Goal: Task Accomplishment & Management: Manage account settings

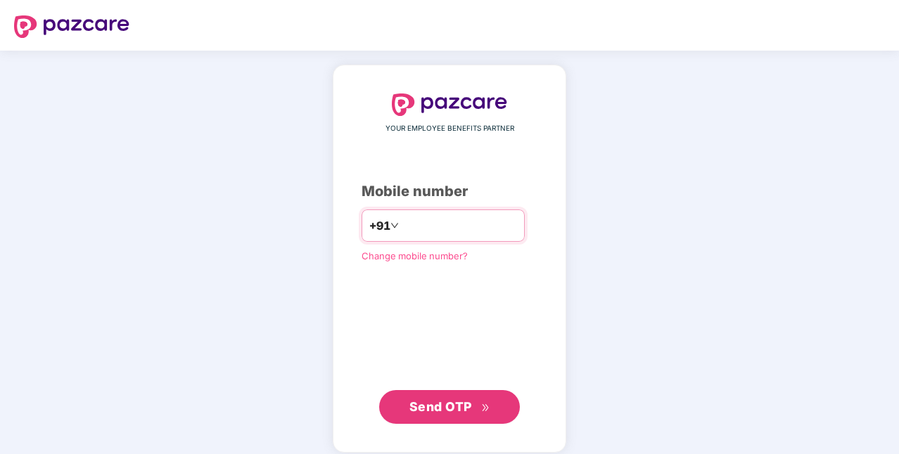
click at [457, 225] on input "number" at bounding box center [459, 225] width 115 height 23
type input "*"
type input "**********"
click at [454, 397] on span "Send OTP" at bounding box center [449, 407] width 81 height 20
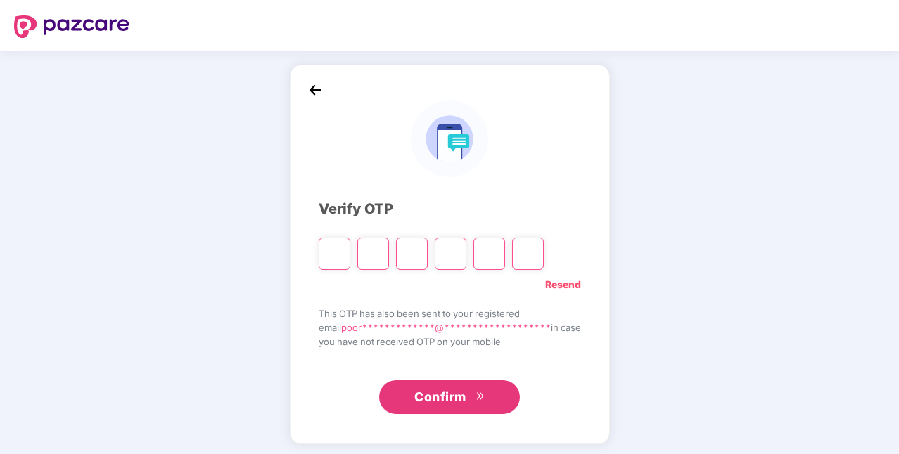
type input "*"
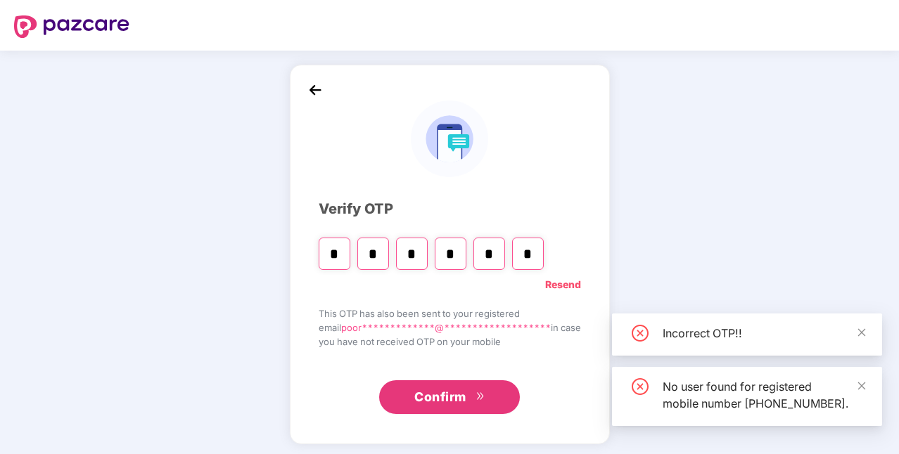
type input "*"
click at [456, 394] on span "Confirm" at bounding box center [440, 397] width 52 height 20
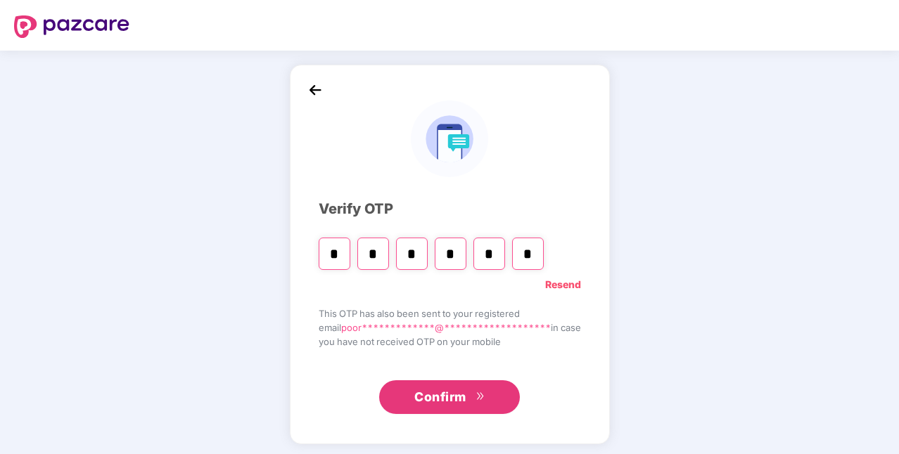
click at [528, 255] on input "*" at bounding box center [528, 254] width 32 height 32
type input "*"
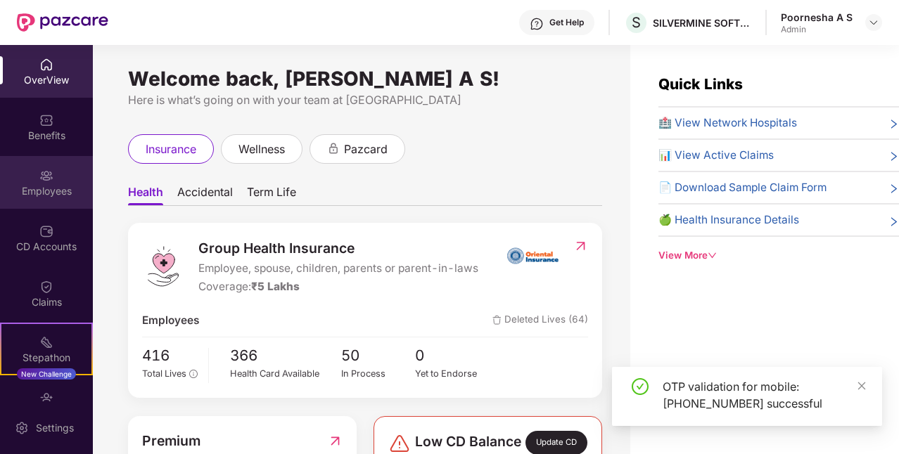
click at [42, 183] on div "Employees" at bounding box center [46, 182] width 93 height 53
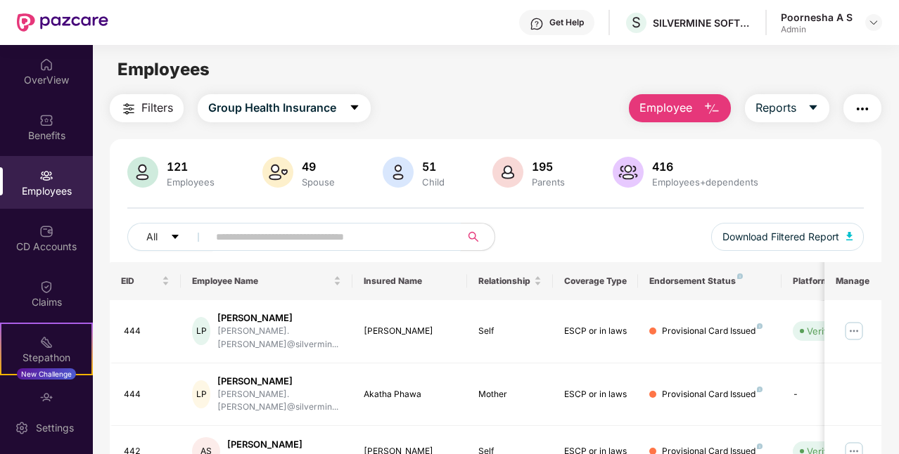
click at [257, 238] on input "text" at bounding box center [329, 236] width 226 height 21
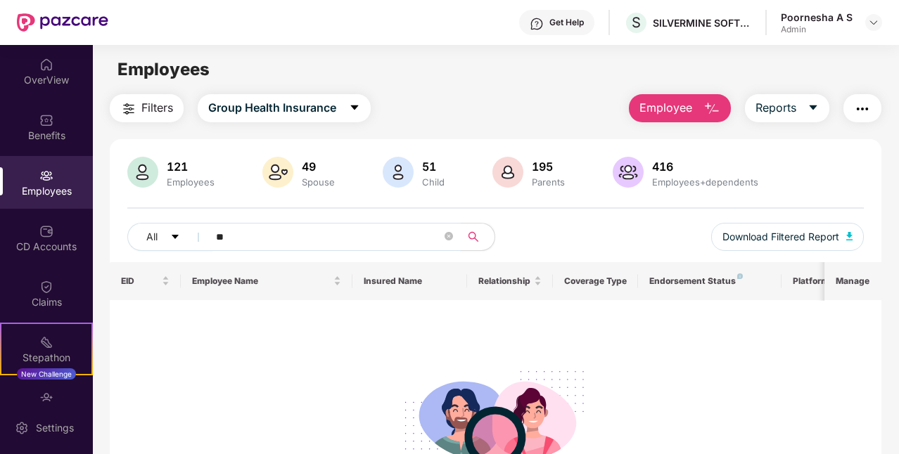
type input "**"
click at [693, 107] on button "Employee" at bounding box center [680, 108] width 102 height 28
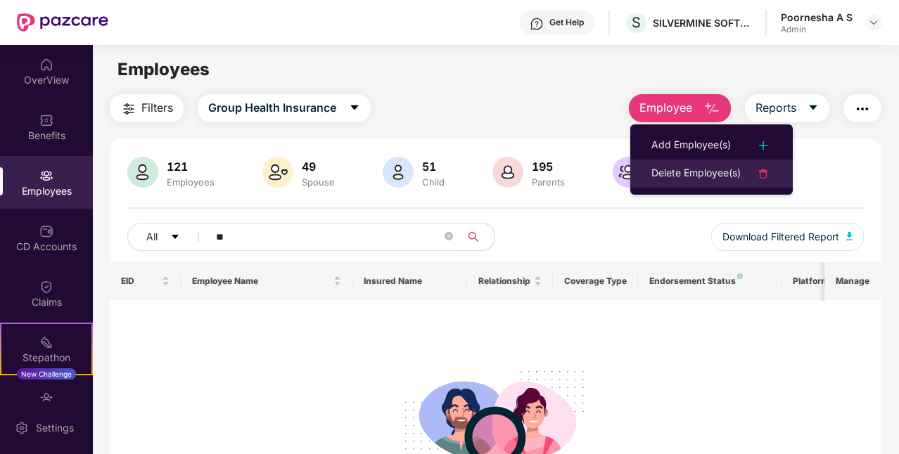
click at [691, 170] on div "Delete Employee(s)" at bounding box center [695, 173] width 89 height 17
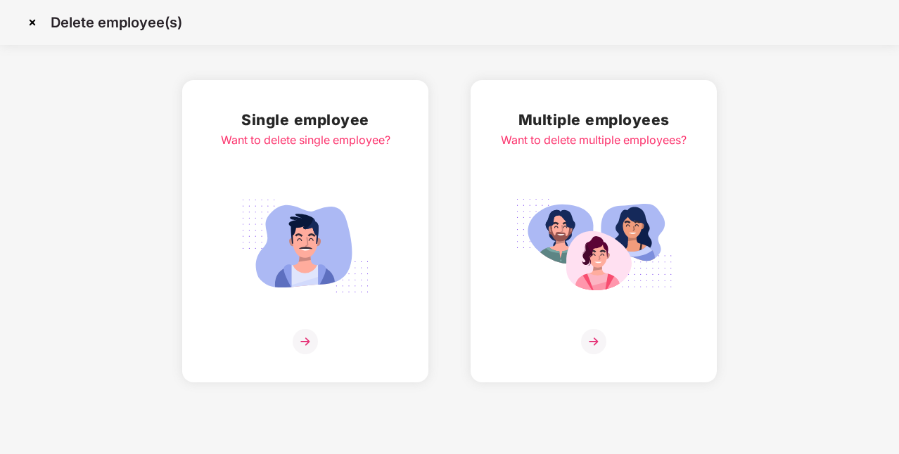
click at [288, 229] on img at bounding box center [305, 246] width 158 height 110
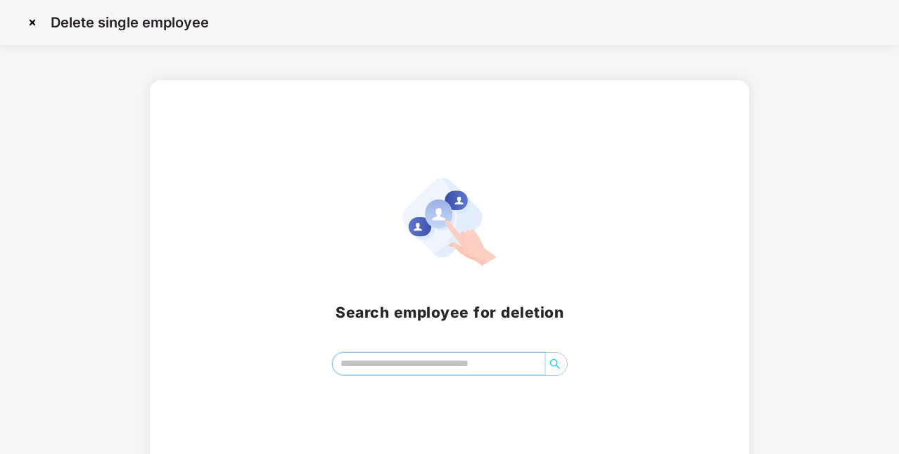
click at [451, 368] on input "search" at bounding box center [439, 363] width 212 height 21
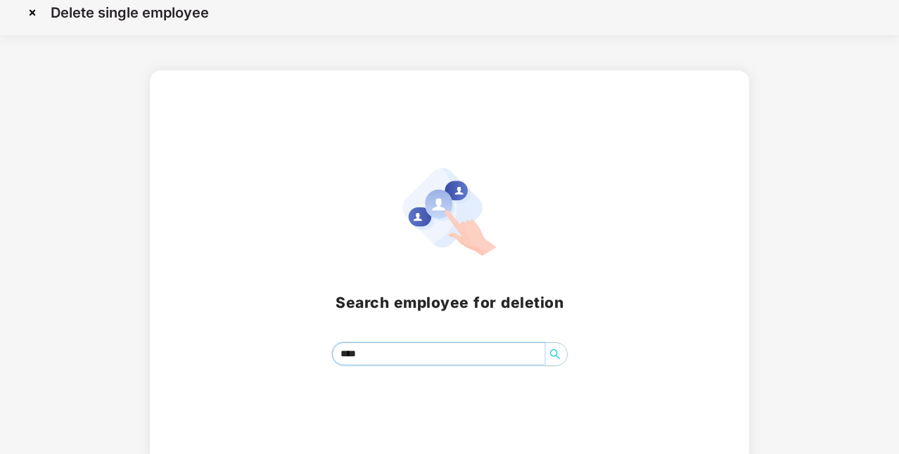
scroll to position [20, 0]
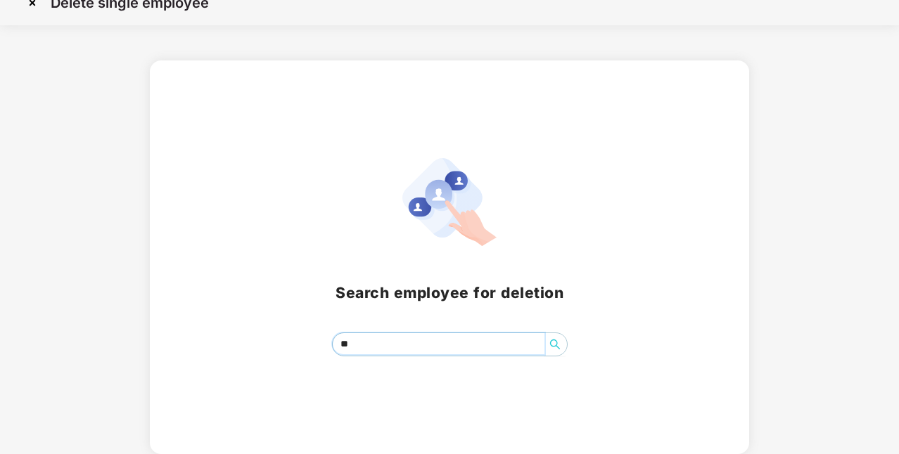
type input "*"
type input "*****"
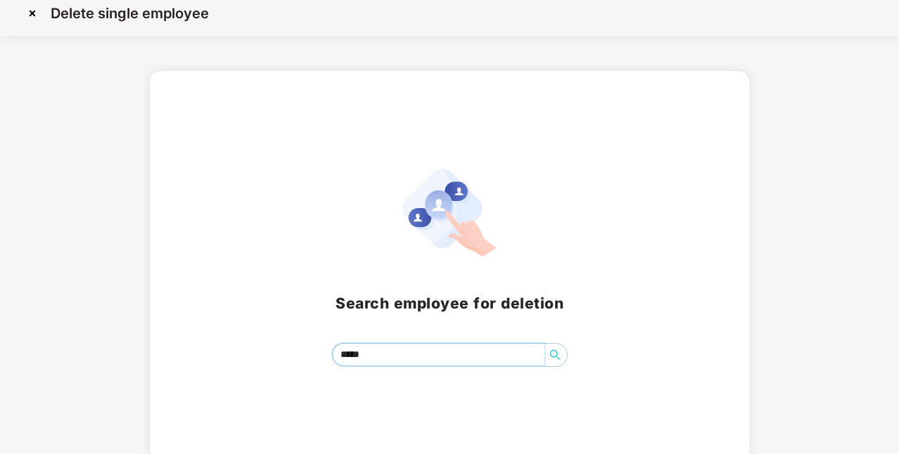
scroll to position [0, 0]
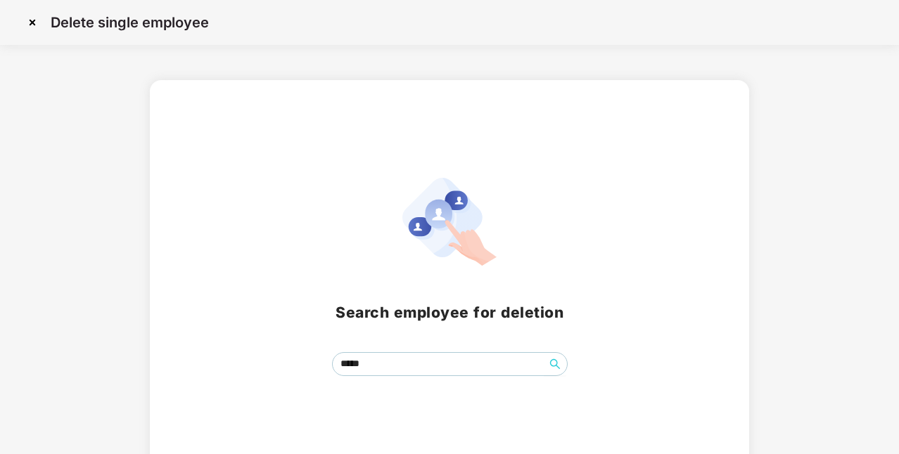
click at [37, 21] on img at bounding box center [32, 22] width 23 height 23
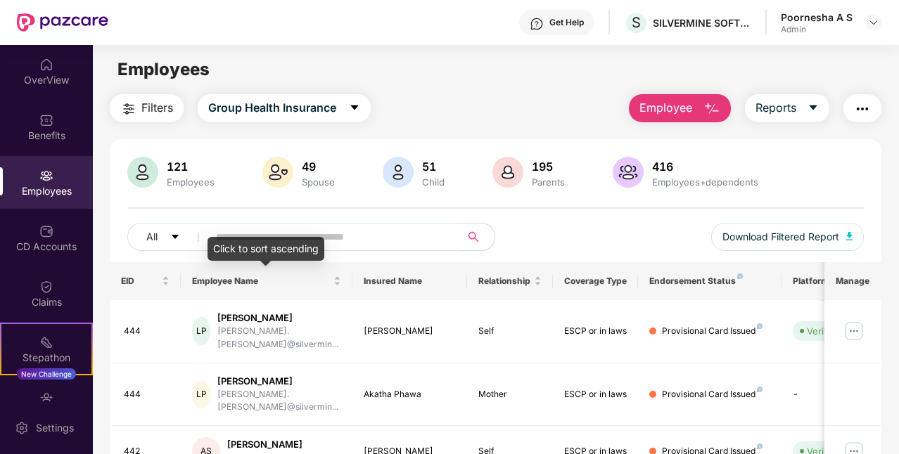
click at [249, 243] on div "Click to sort ascending" at bounding box center [265, 249] width 117 height 24
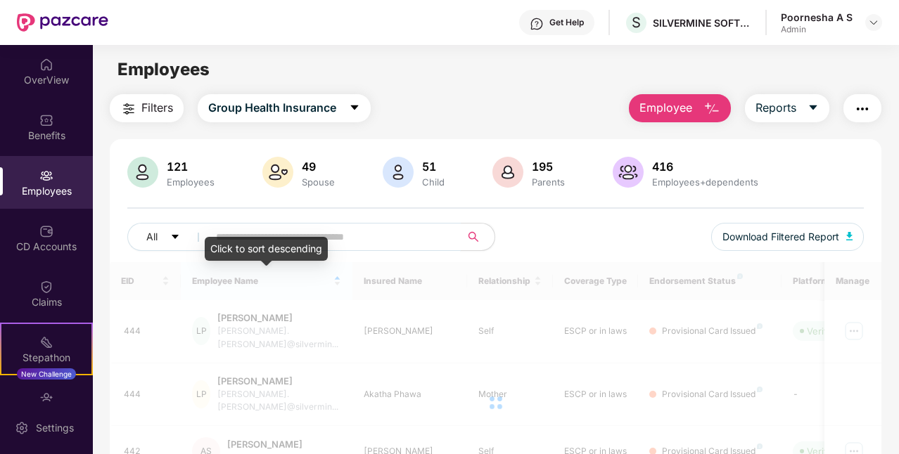
click at [256, 233] on input "text" at bounding box center [329, 236] width 226 height 21
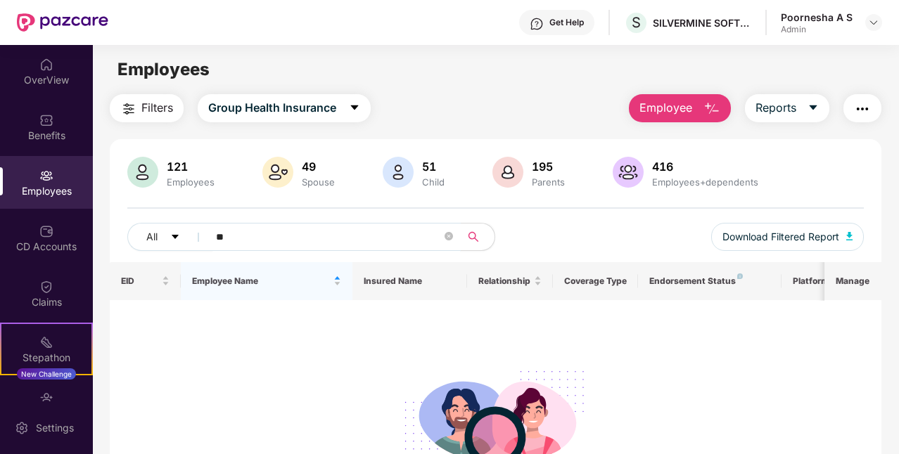
type input "*"
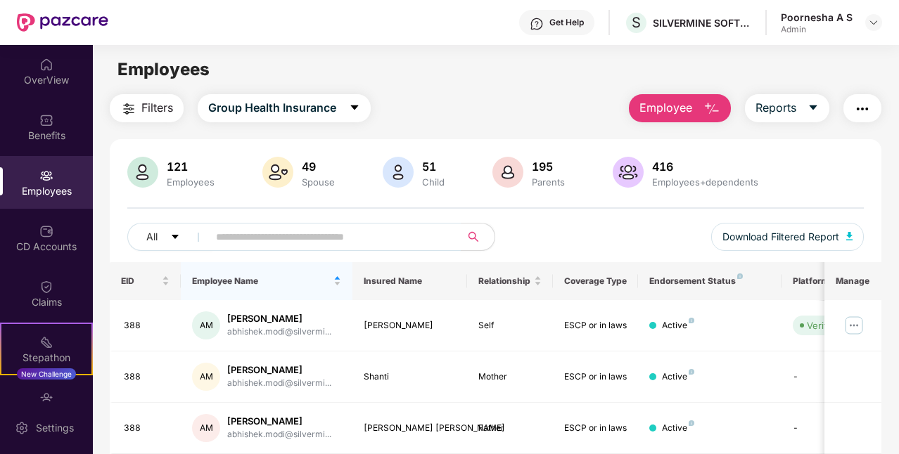
click at [262, 234] on input "text" at bounding box center [329, 236] width 226 height 21
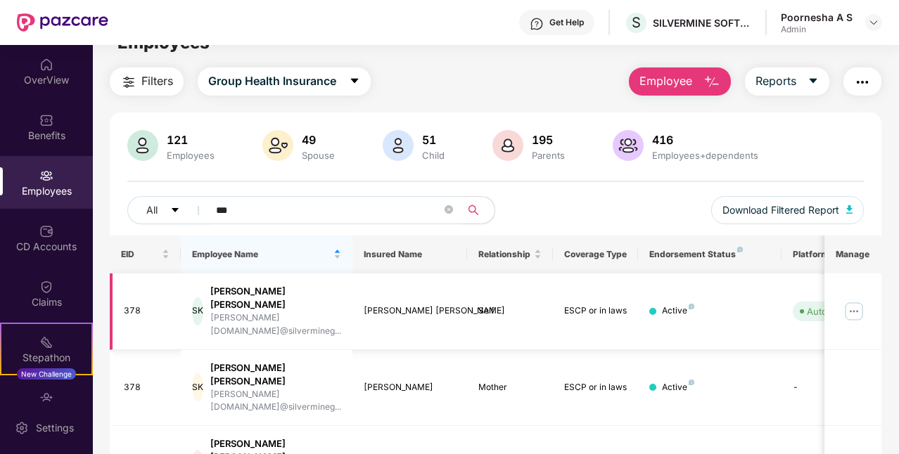
scroll to position [49, 0]
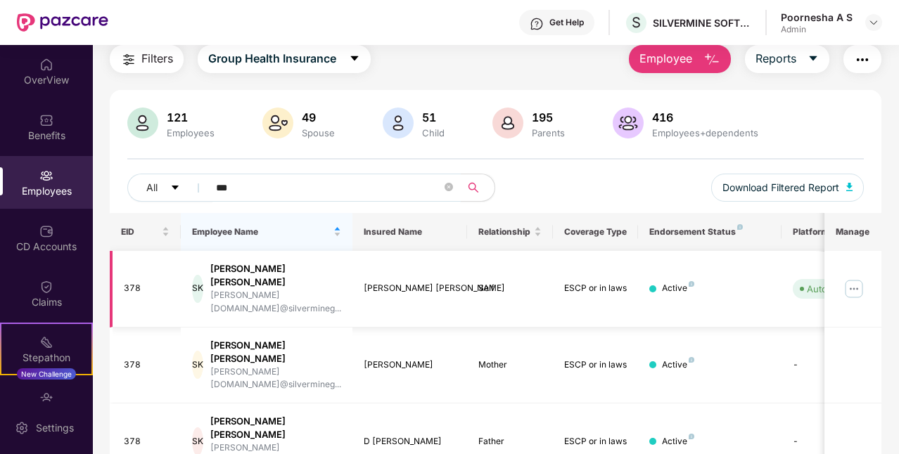
type input "***"
click at [856, 278] on img at bounding box center [853, 289] width 23 height 23
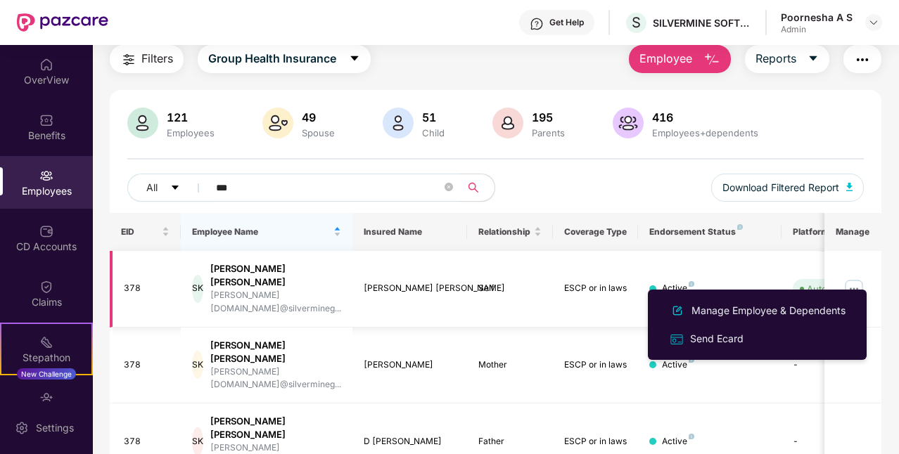
click at [848, 278] on img at bounding box center [853, 289] width 23 height 23
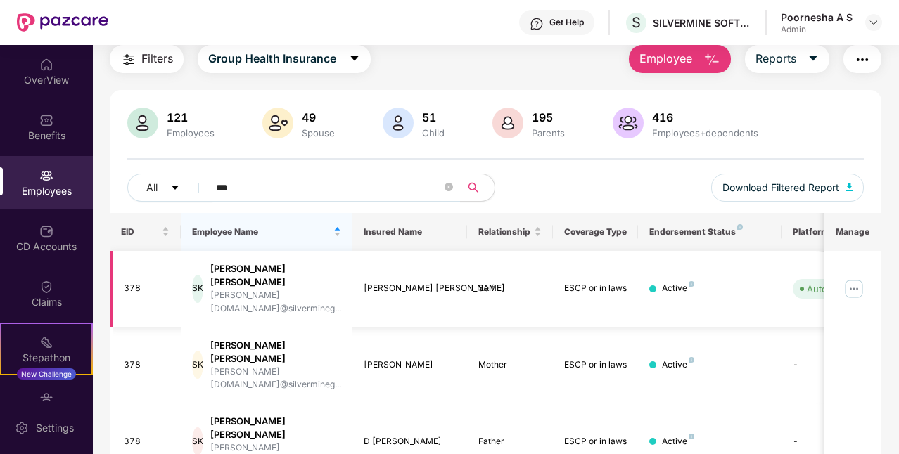
click at [854, 278] on img at bounding box center [853, 289] width 23 height 23
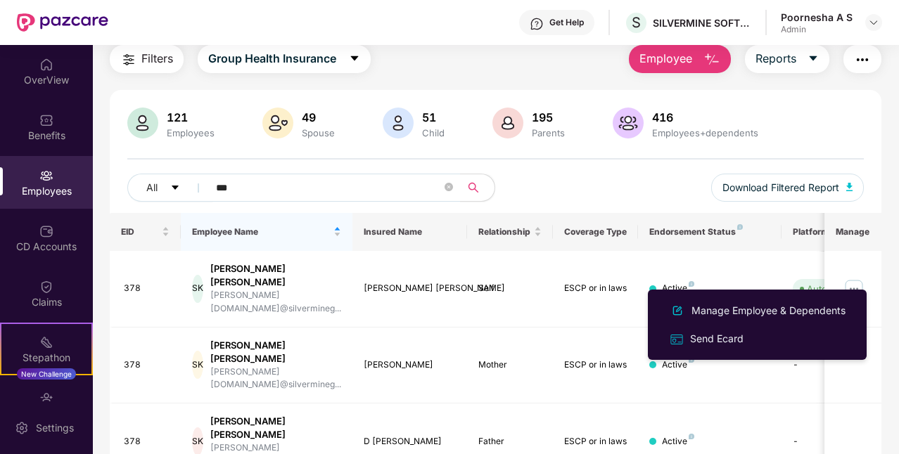
click at [679, 61] on span "Employee" at bounding box center [665, 59] width 53 height 18
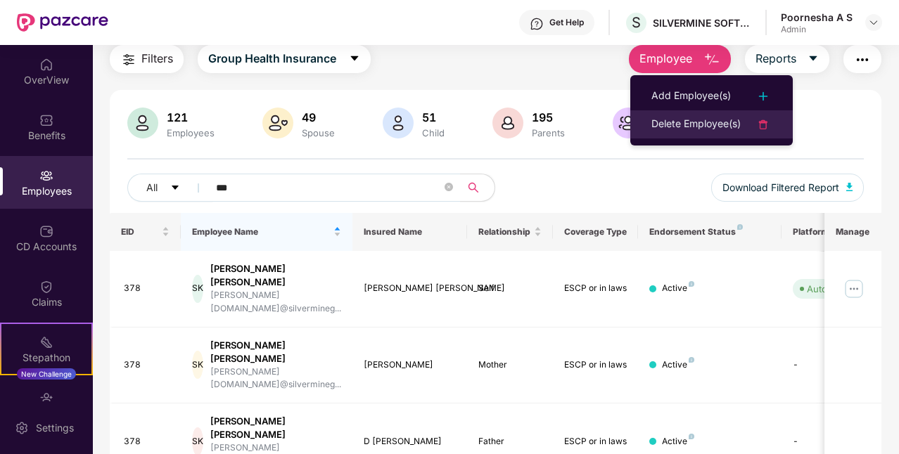
click at [699, 124] on div "Delete Employee(s)" at bounding box center [695, 124] width 89 height 17
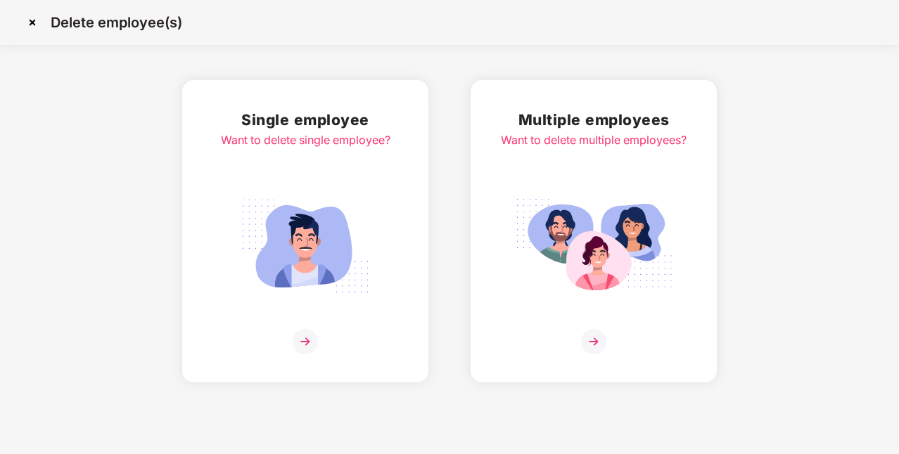
click at [302, 347] on img at bounding box center [305, 341] width 25 height 25
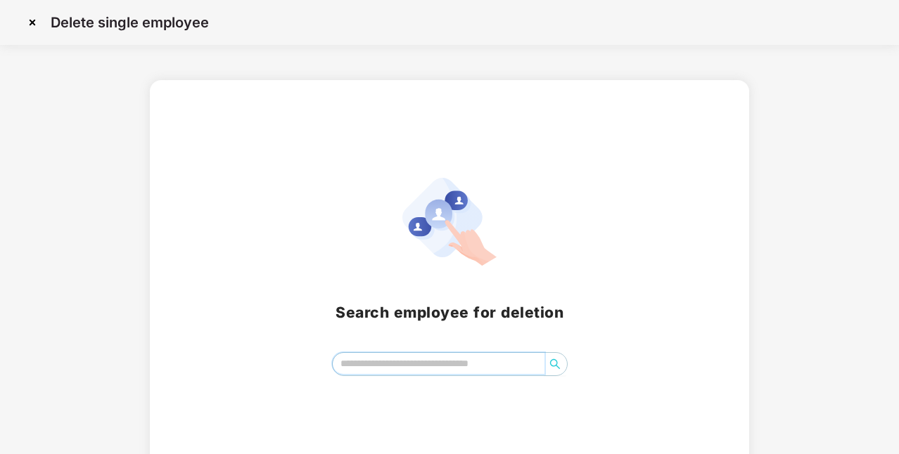
click at [396, 364] on input "search" at bounding box center [439, 363] width 212 height 21
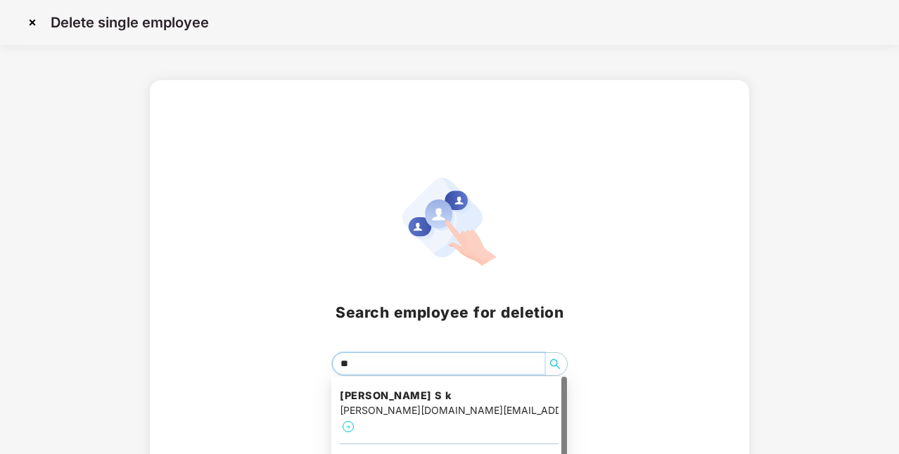
type input "***"
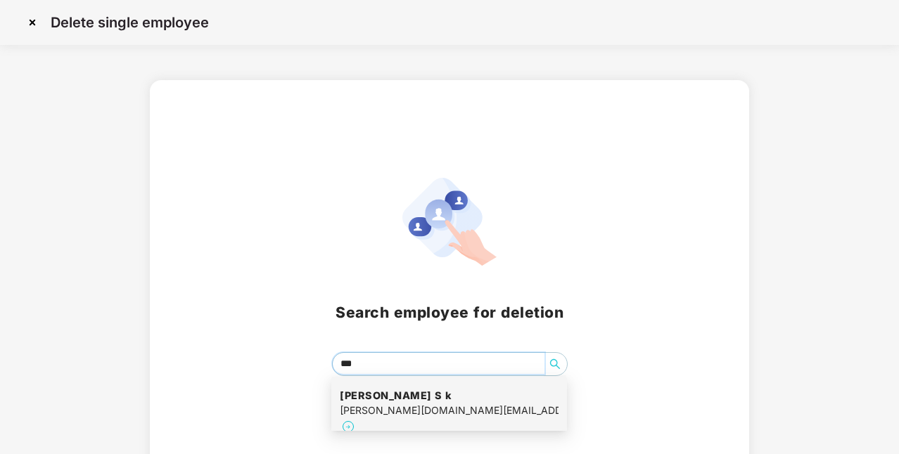
click at [404, 404] on div "[PERSON_NAME][DOMAIN_NAME][EMAIL_ADDRESS][DOMAIN_NAME]" at bounding box center [449, 410] width 219 height 15
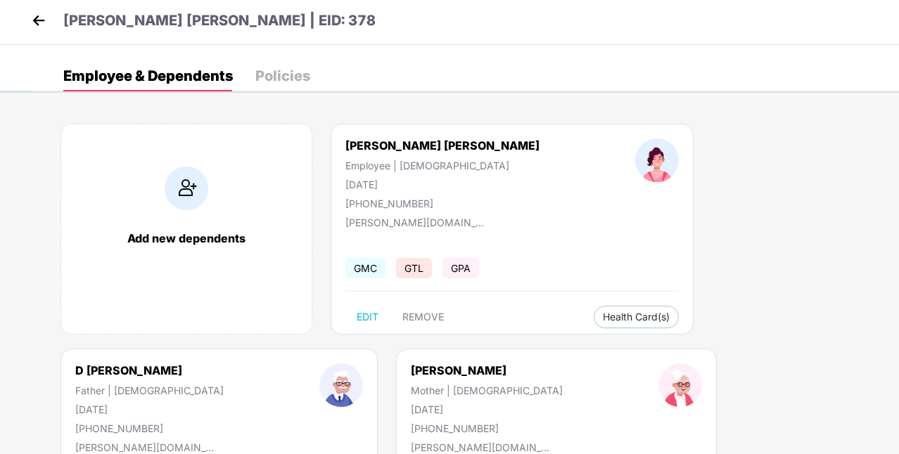
scroll to position [6, 0]
click at [373, 316] on span "EDIT" at bounding box center [368, 317] width 22 height 11
select select "******"
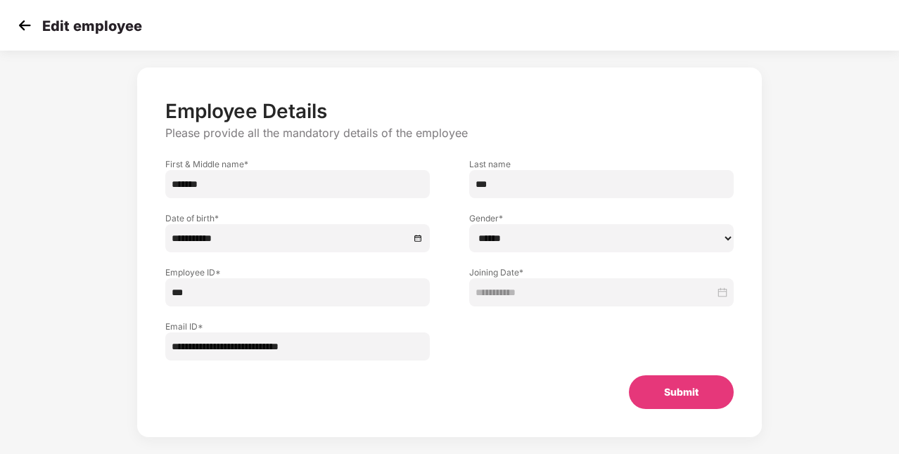
scroll to position [58, 0]
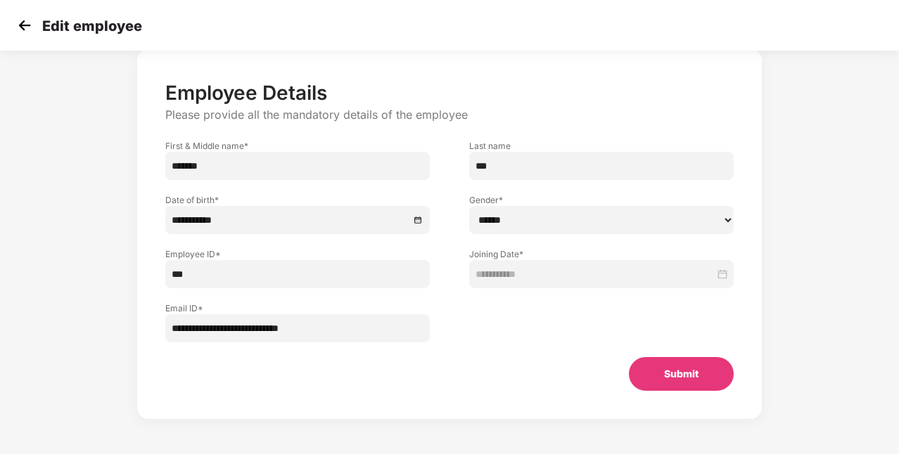
click at [23, 24] on img at bounding box center [24, 25] width 21 height 21
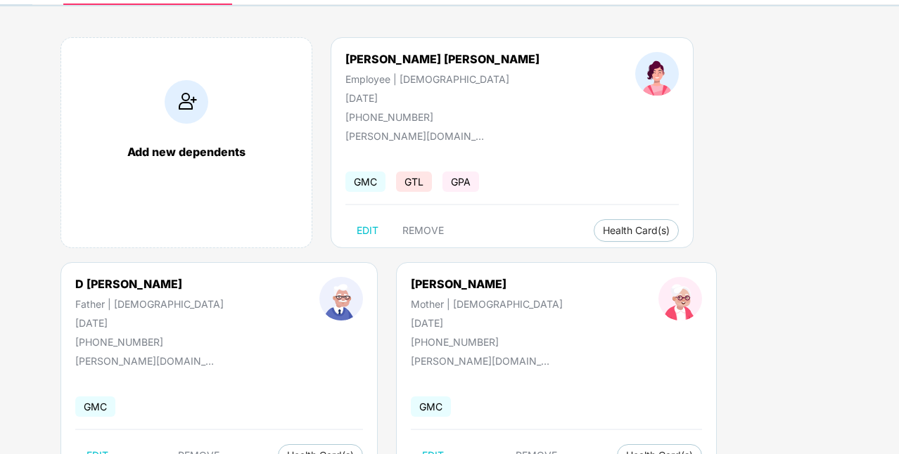
scroll to position [146, 0]
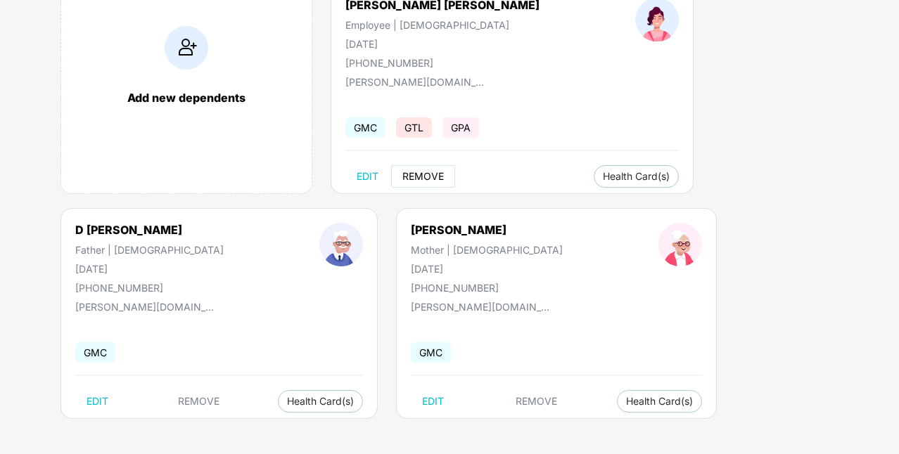
click at [422, 176] on span "REMOVE" at bounding box center [422, 176] width 41 height 11
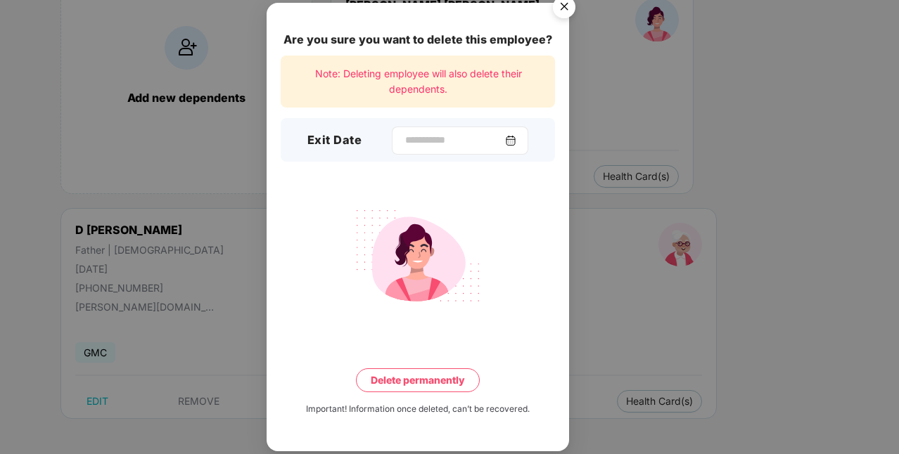
click at [516, 141] on img at bounding box center [510, 140] width 11 height 11
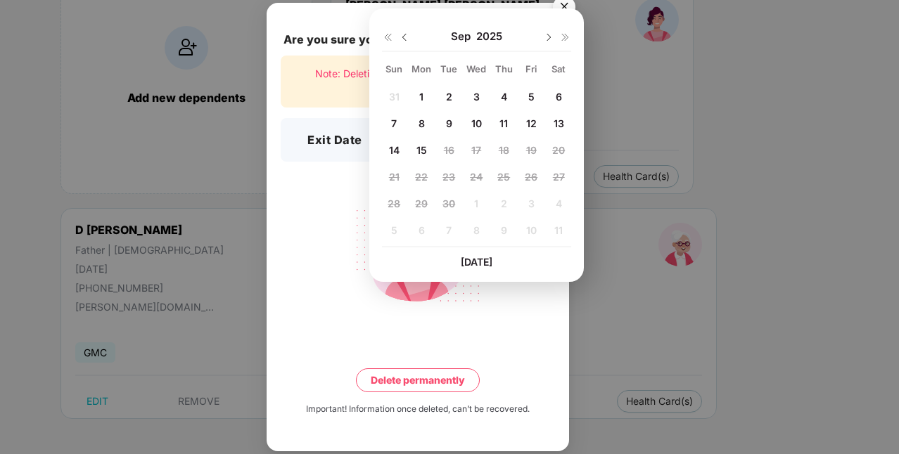
click at [530, 98] on span "5" at bounding box center [531, 97] width 6 height 12
type input "**********"
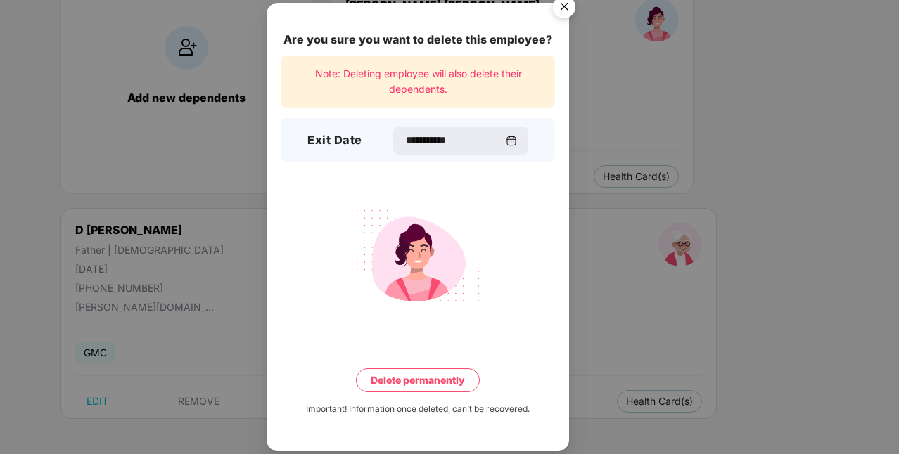
click at [413, 381] on button "Delete permanently" at bounding box center [418, 380] width 124 height 24
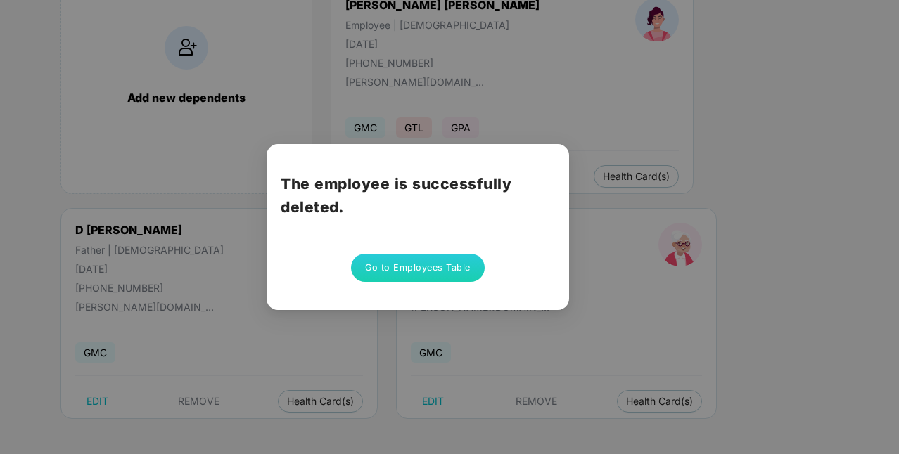
click at [436, 262] on button "Go to Employees Table" at bounding box center [418, 268] width 134 height 28
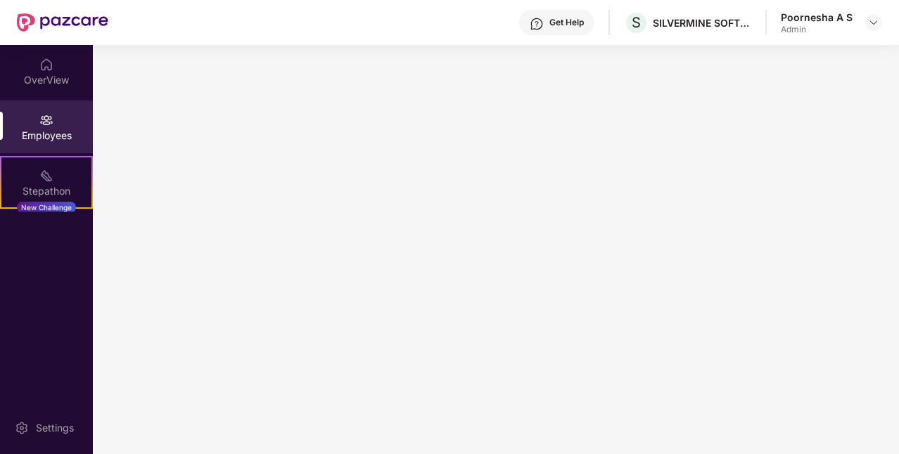
scroll to position [0, 0]
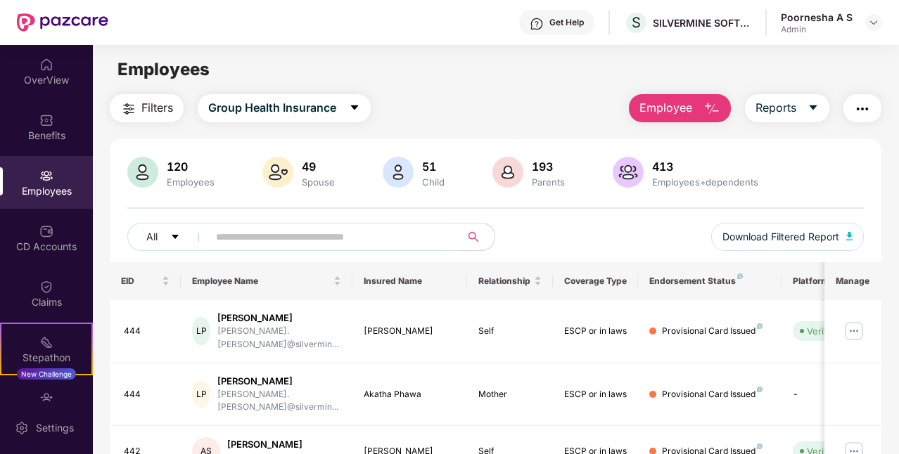
click at [275, 234] on input "text" at bounding box center [329, 236] width 226 height 21
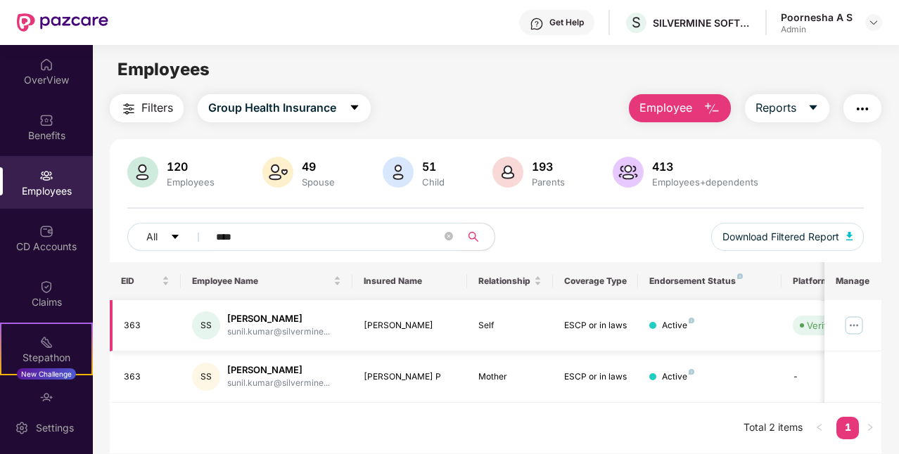
type input "****"
click at [857, 321] on img at bounding box center [853, 325] width 23 height 23
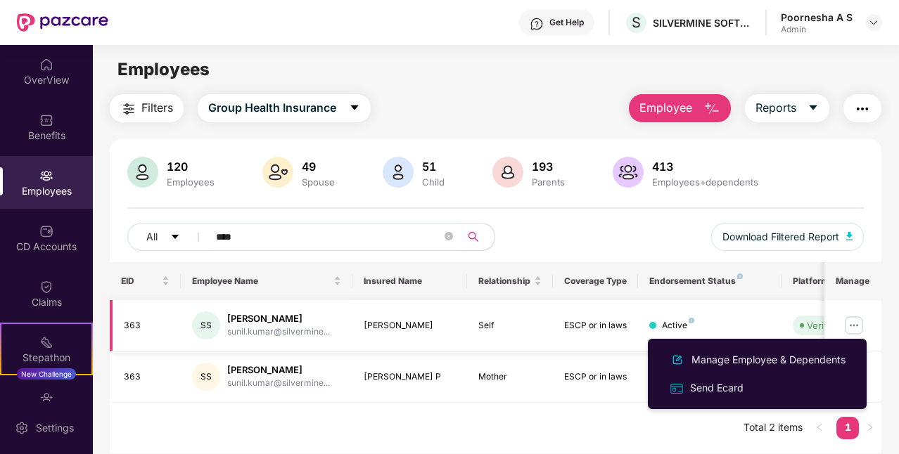
click at [852, 323] on img at bounding box center [853, 325] width 23 height 23
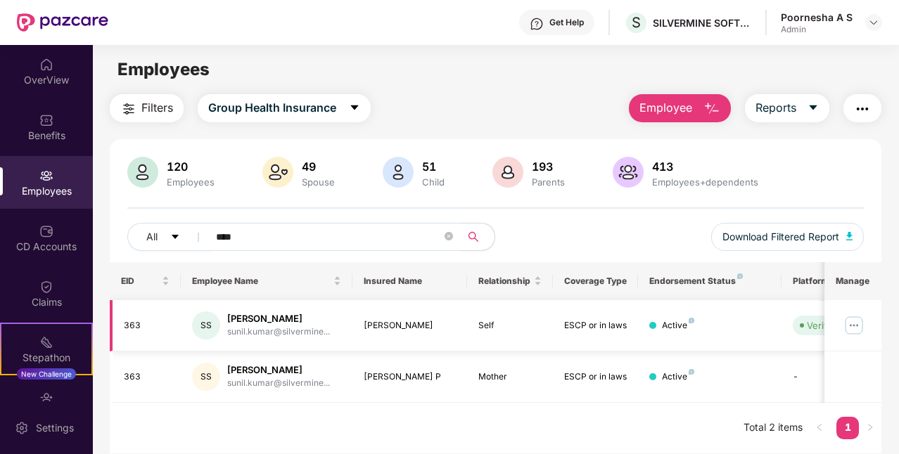
click at [255, 318] on div "[PERSON_NAME]" at bounding box center [278, 318] width 103 height 13
click at [206, 322] on div "SS" at bounding box center [206, 326] width 28 height 28
click at [205, 328] on div "SS" at bounding box center [206, 326] width 28 height 28
click at [858, 318] on img at bounding box center [853, 325] width 23 height 23
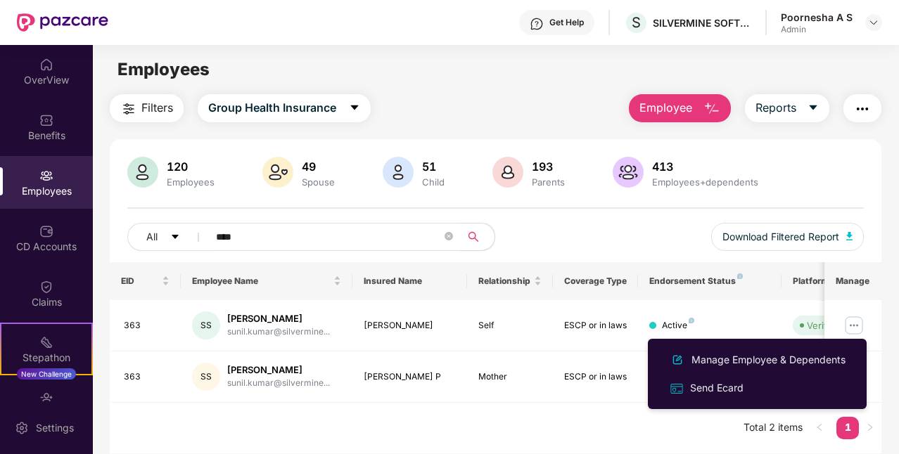
click at [679, 93] on main "Employees Filters Group Health Insurance Employee Reports 120 Employees 49 Spou…" at bounding box center [495, 272] width 805 height 454
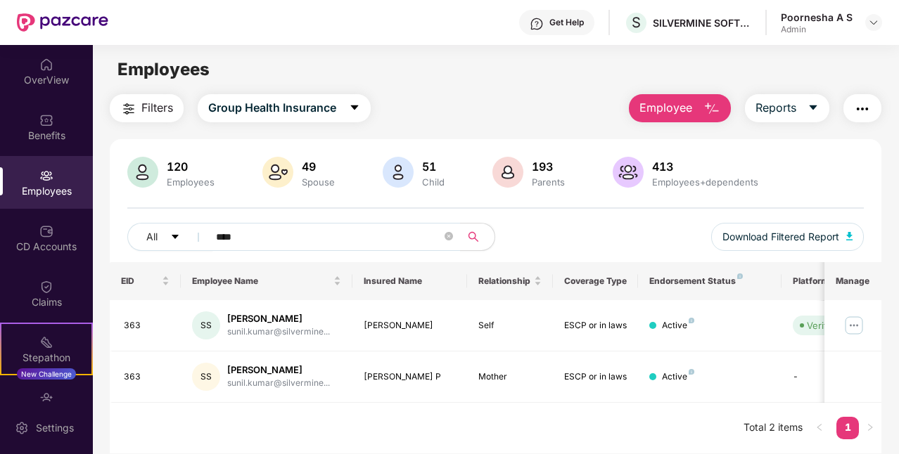
click at [689, 105] on span "Employee" at bounding box center [665, 108] width 53 height 18
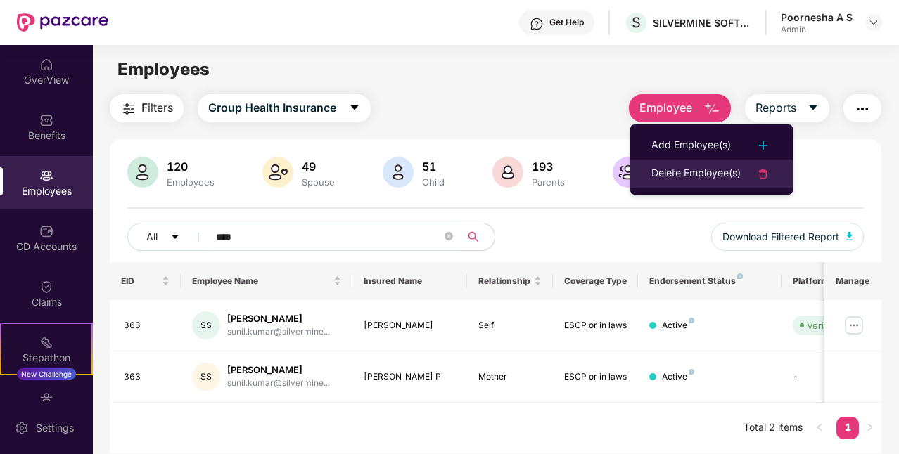
click at [684, 175] on div "Delete Employee(s)" at bounding box center [695, 173] width 89 height 17
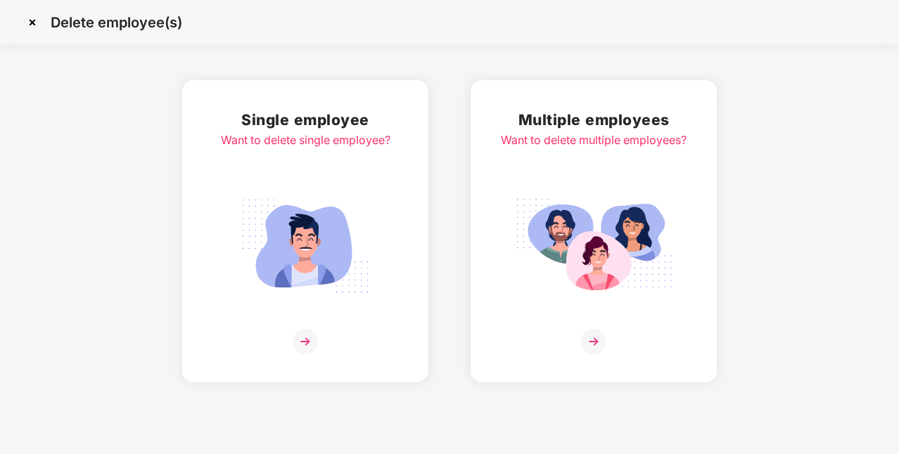
click at [300, 201] on img at bounding box center [305, 246] width 158 height 110
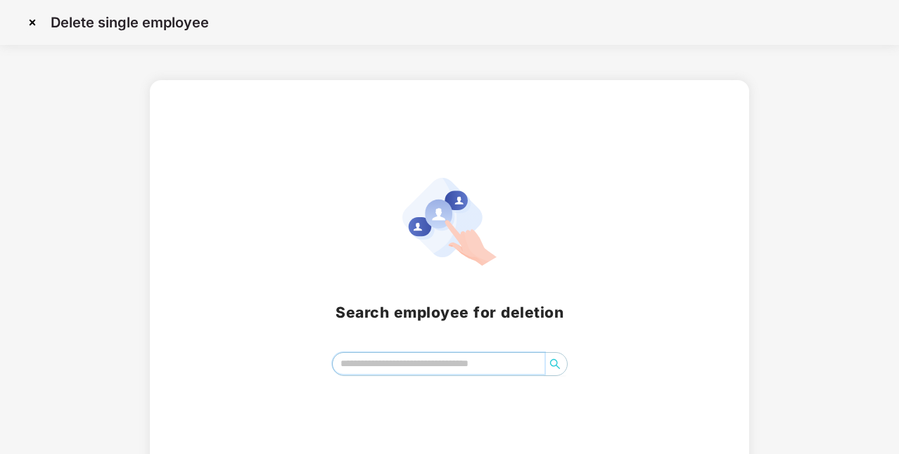
click at [445, 368] on input "search" at bounding box center [439, 363] width 212 height 21
type input "*"
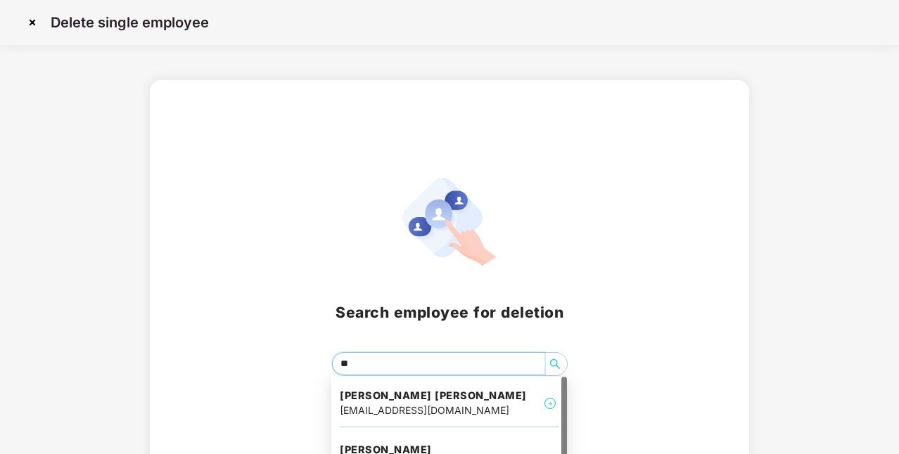
type input "***"
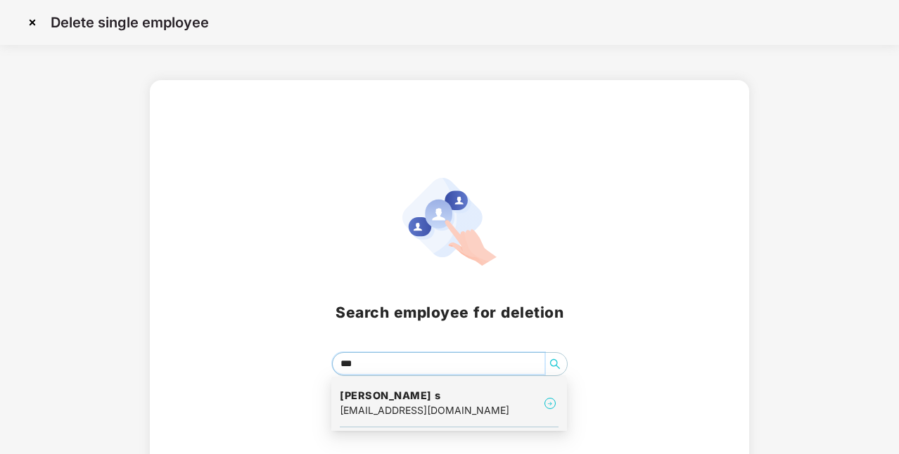
click at [441, 402] on h4 "[PERSON_NAME] s" at bounding box center [424, 396] width 169 height 14
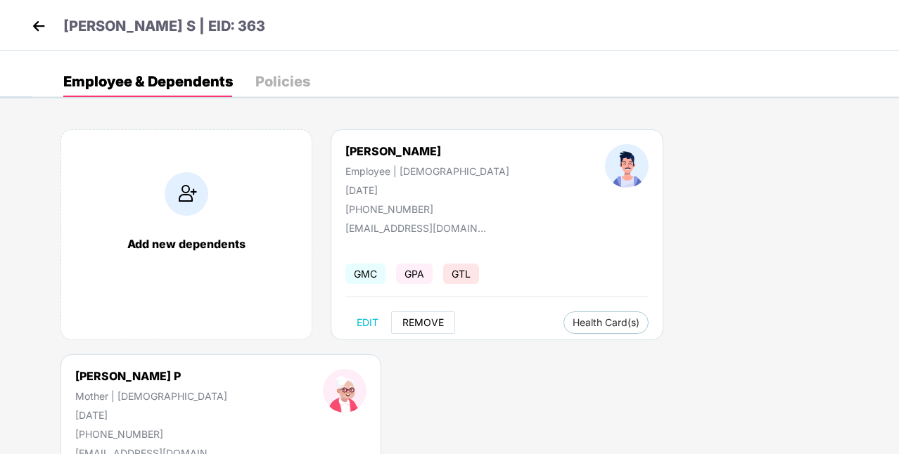
click at [430, 318] on span "REMOVE" at bounding box center [422, 322] width 41 height 11
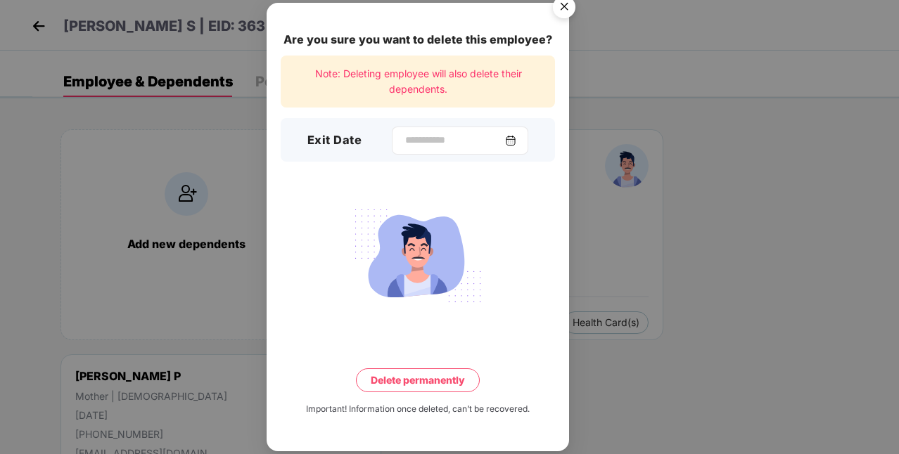
click at [516, 140] on img at bounding box center [510, 140] width 11 height 11
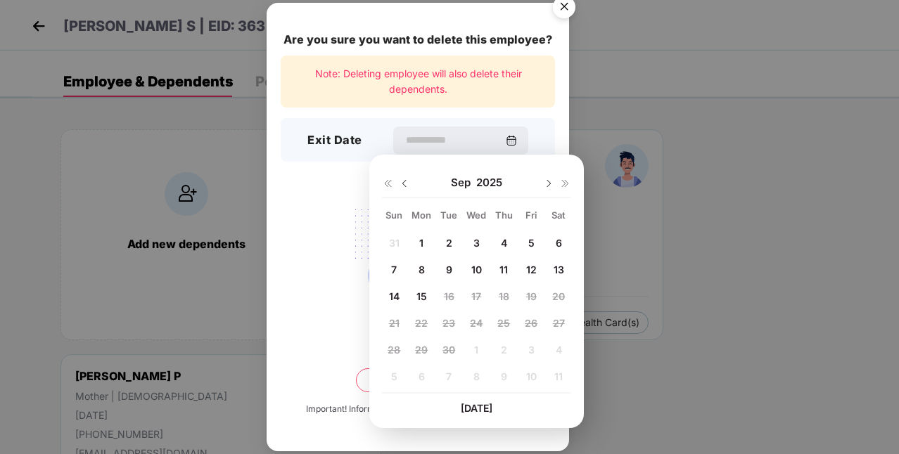
click at [447, 268] on span "9" at bounding box center [449, 270] width 6 height 12
type input "**********"
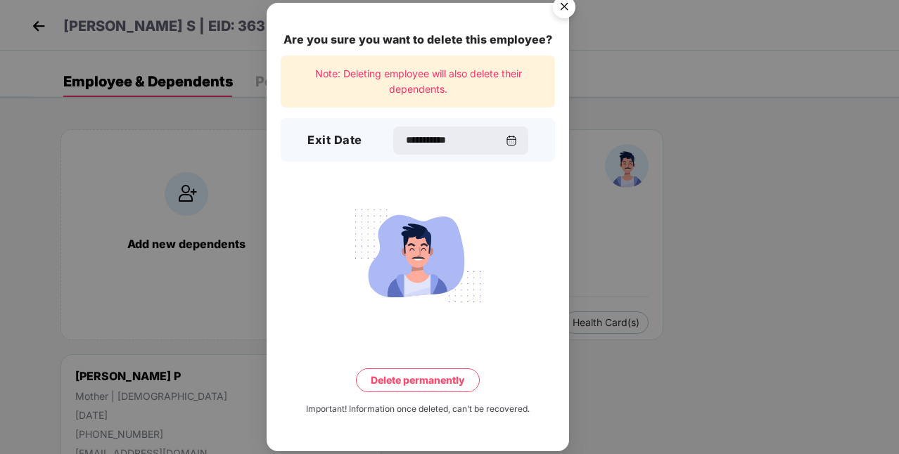
click at [423, 385] on button "Delete permanently" at bounding box center [418, 380] width 124 height 24
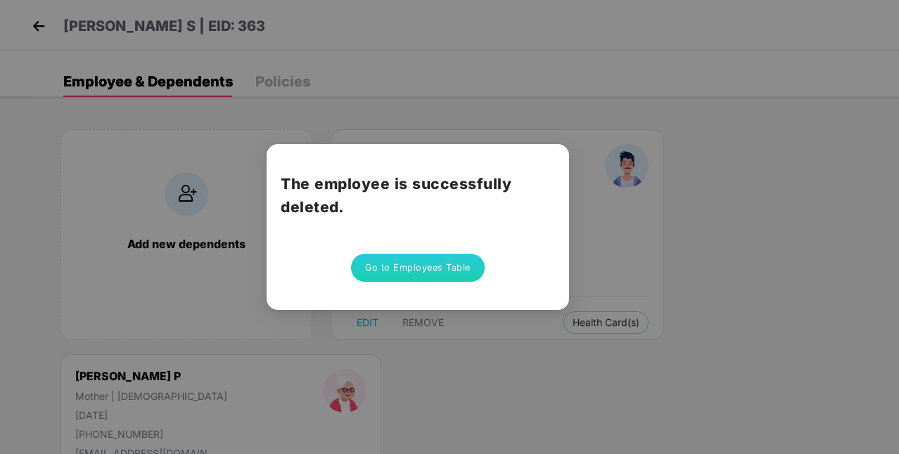
click at [404, 271] on button "Go to Employees Table" at bounding box center [418, 268] width 134 height 28
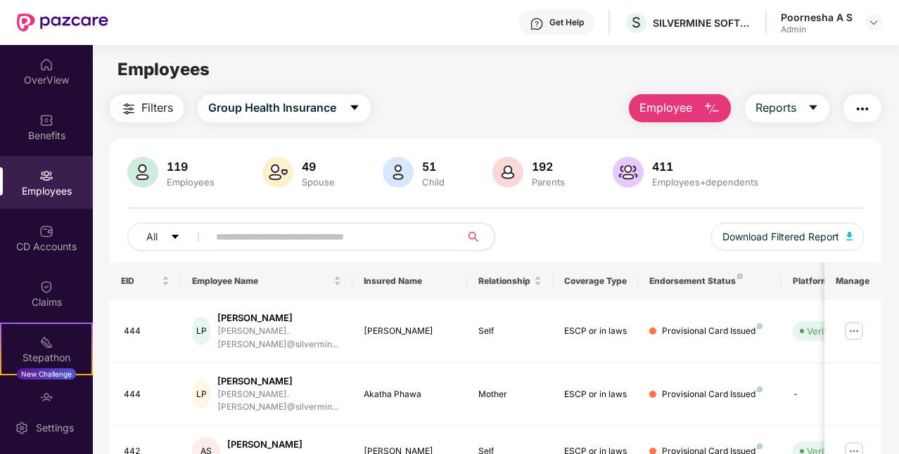
click at [688, 104] on span "Employee" at bounding box center [665, 108] width 53 height 18
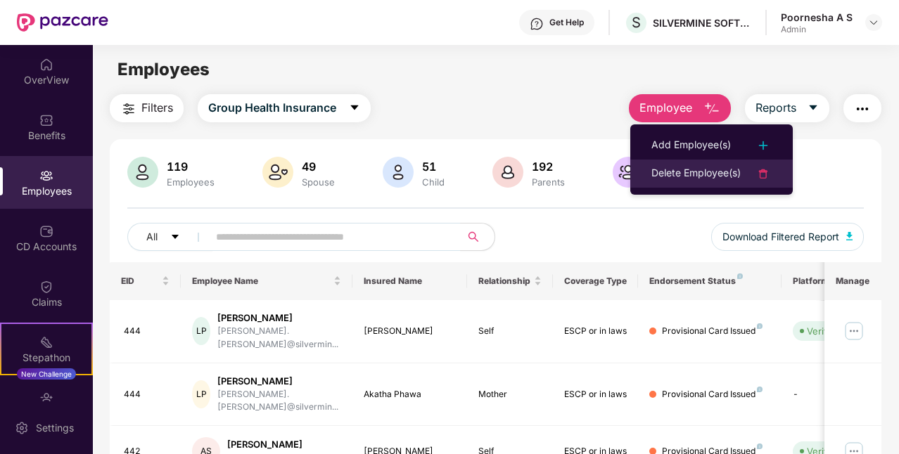
click at [673, 169] on div "Delete Employee(s)" at bounding box center [695, 173] width 89 height 17
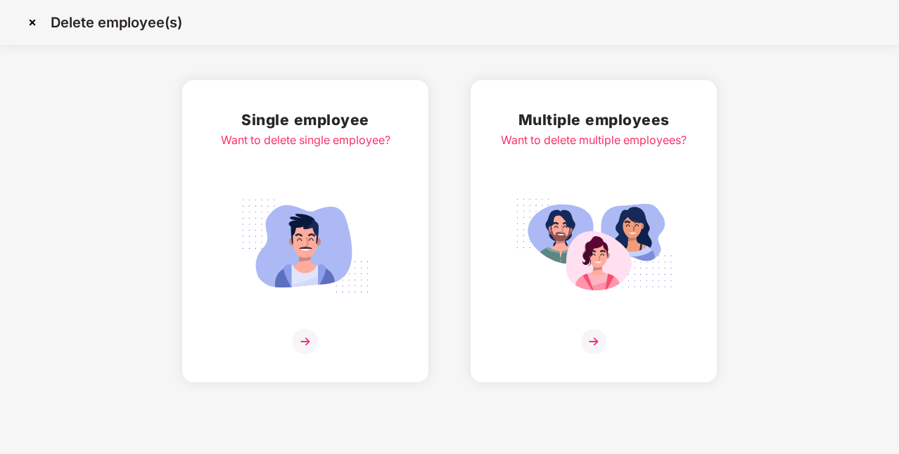
click at [300, 349] on img at bounding box center [305, 341] width 25 height 25
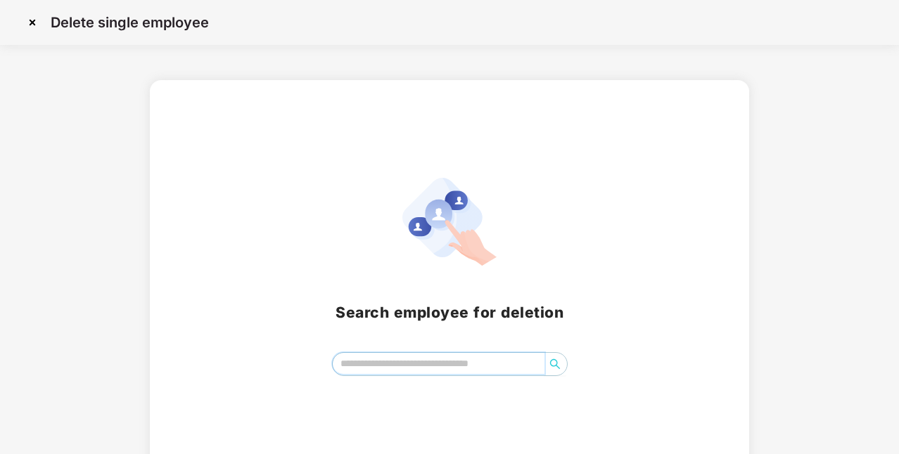
click at [429, 370] on input "search" at bounding box center [439, 363] width 212 height 21
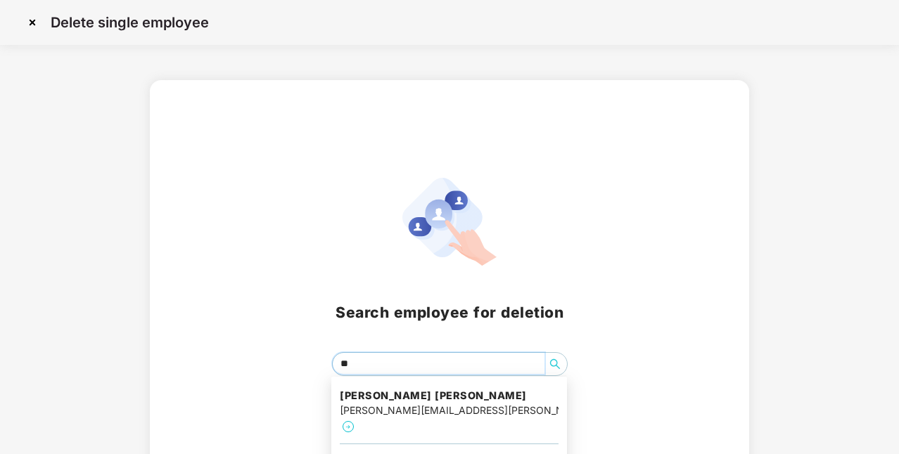
type input "***"
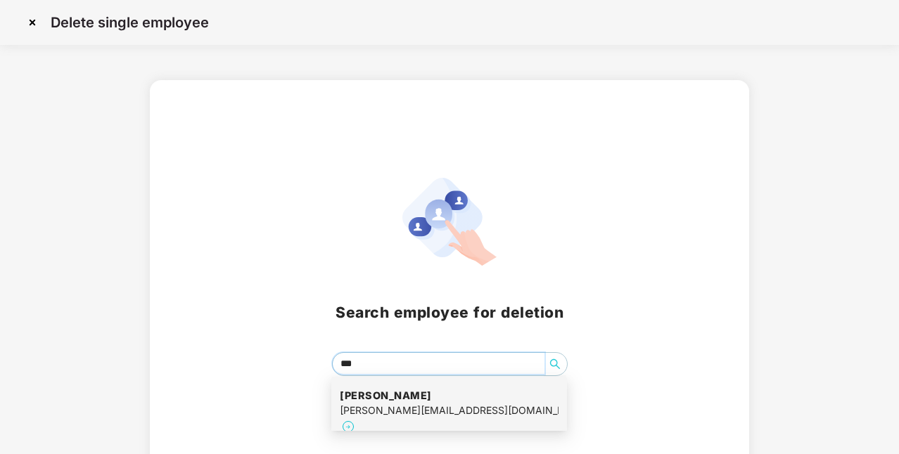
click at [433, 406] on div "[PERSON_NAME][EMAIL_ADDRESS][DOMAIN_NAME]" at bounding box center [449, 410] width 219 height 15
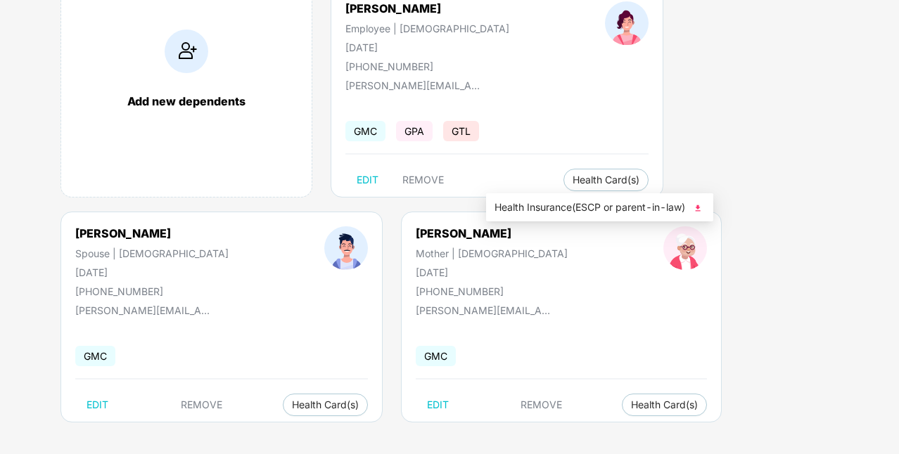
scroll to position [146, 0]
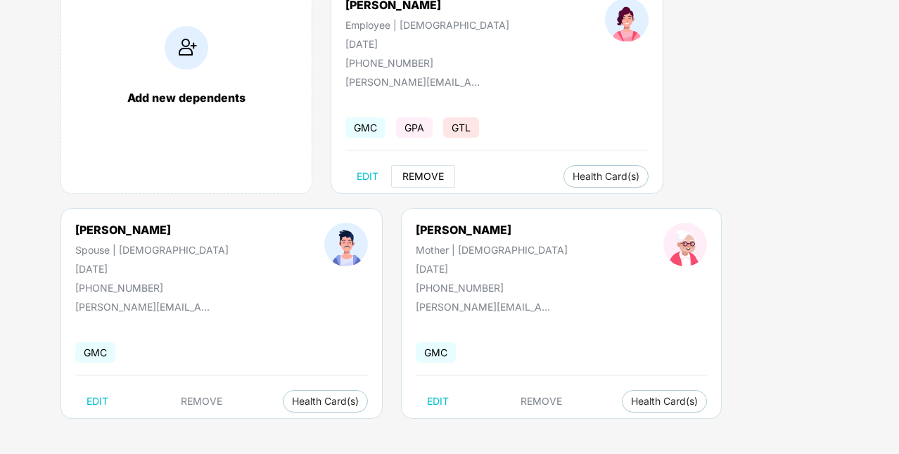
click at [423, 178] on span "REMOVE" at bounding box center [422, 176] width 41 height 11
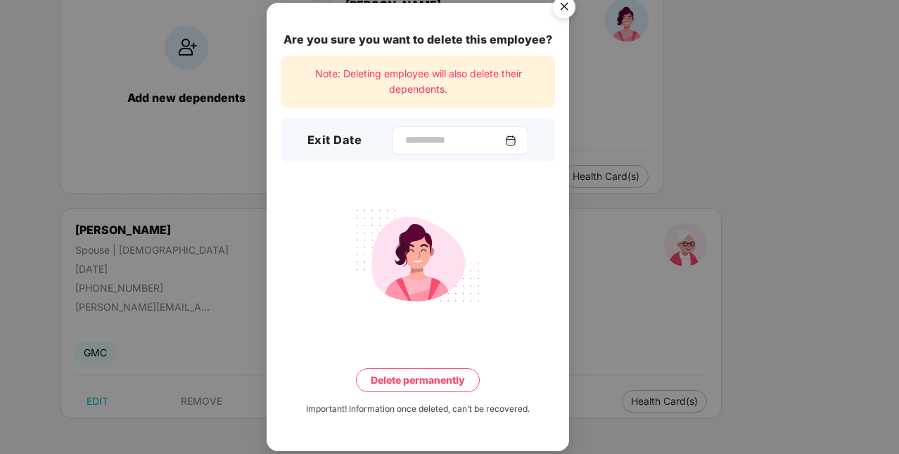
click at [516, 138] on img at bounding box center [510, 140] width 11 height 11
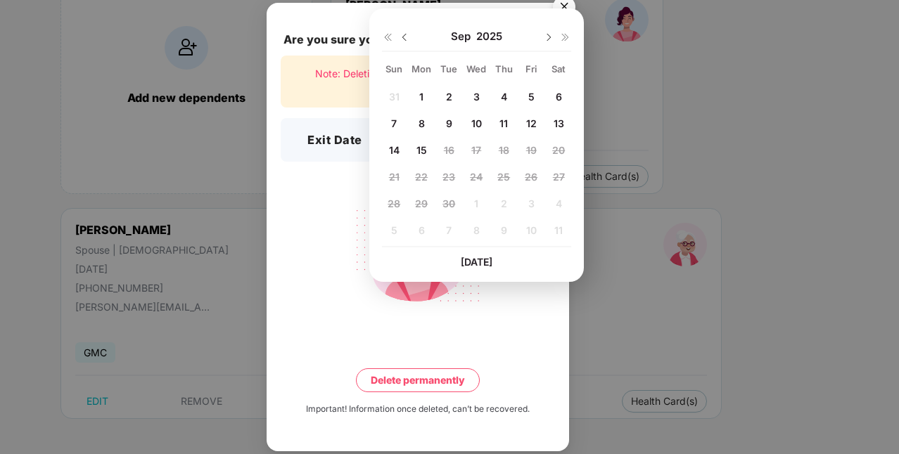
click at [477, 117] on span "10" at bounding box center [476, 123] width 11 height 12
type input "**********"
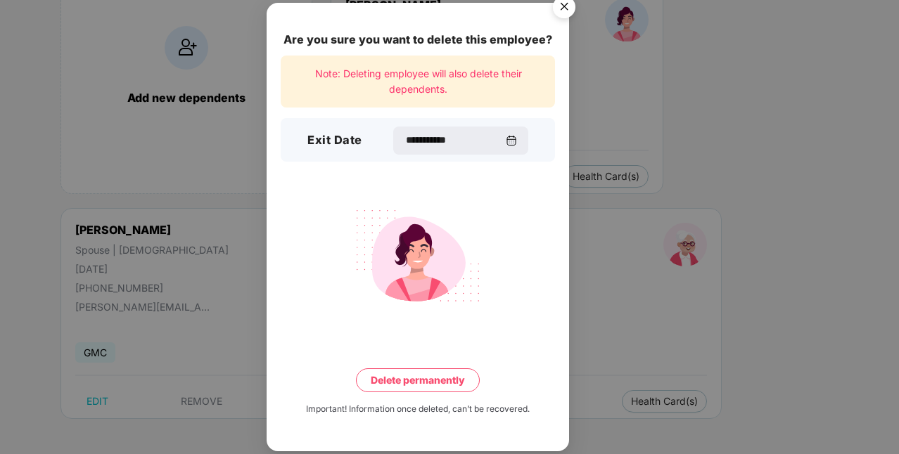
click at [413, 381] on button "Delete permanently" at bounding box center [418, 380] width 124 height 24
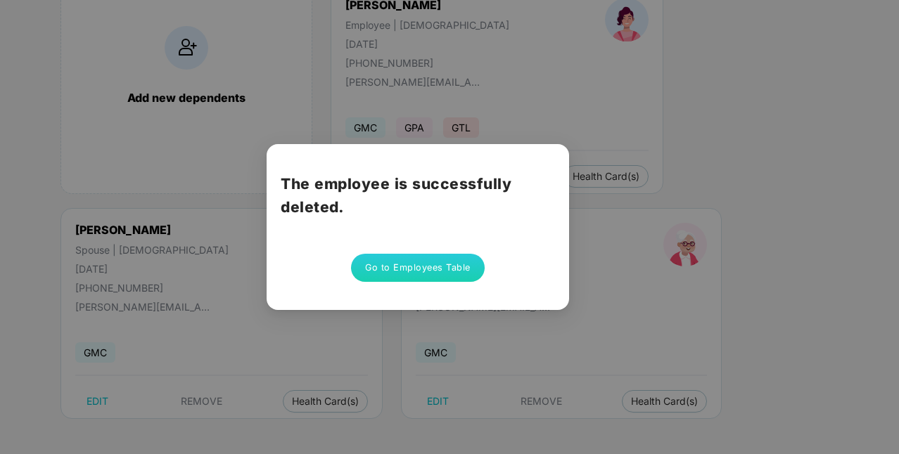
click at [418, 264] on button "Go to Employees Table" at bounding box center [418, 268] width 134 height 28
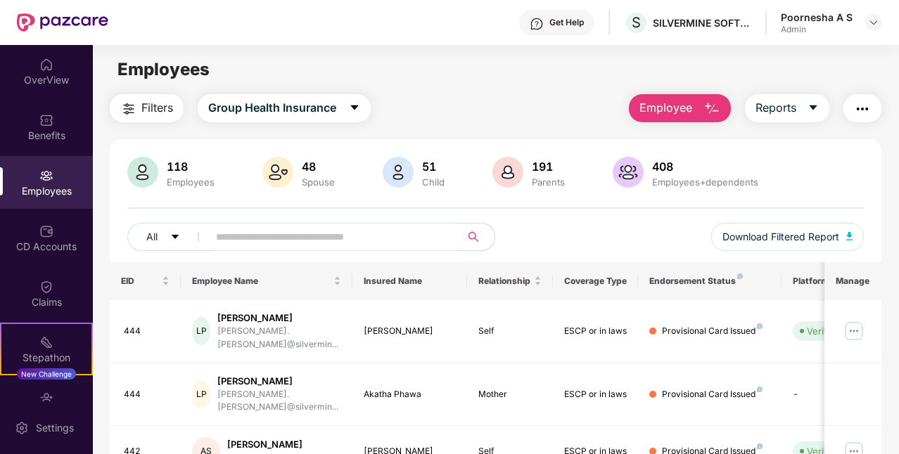
click at [253, 236] on input "text" at bounding box center [329, 236] width 226 height 21
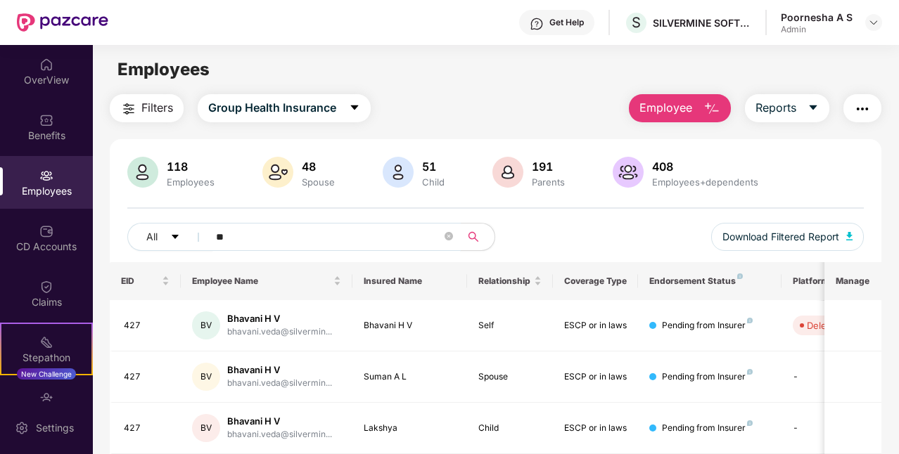
type input "*"
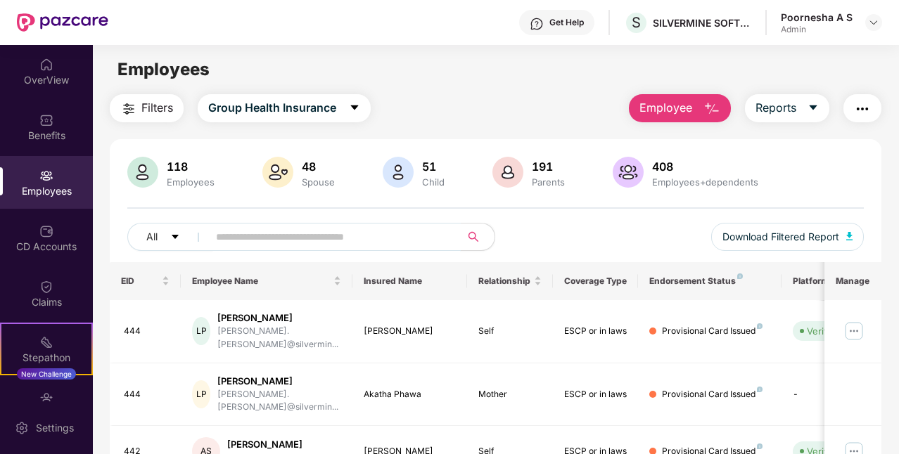
click at [688, 108] on span "Employee" at bounding box center [665, 108] width 53 height 18
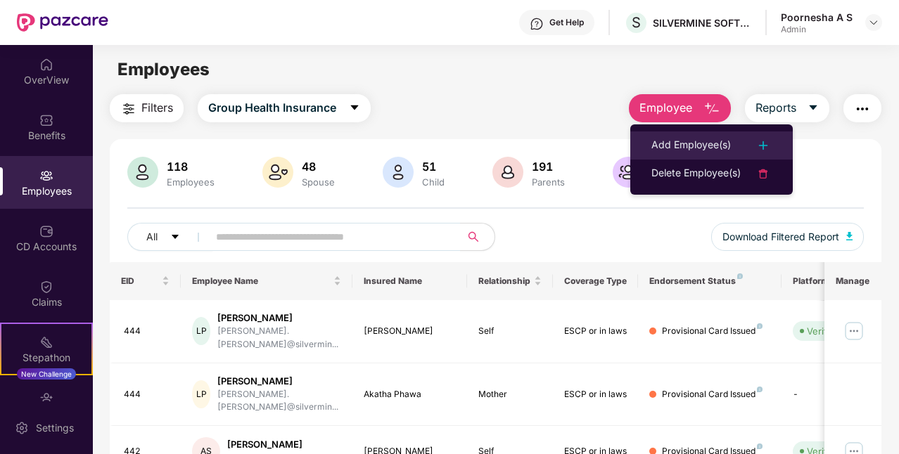
click at [693, 141] on div "Add Employee(s)" at bounding box center [690, 145] width 79 height 17
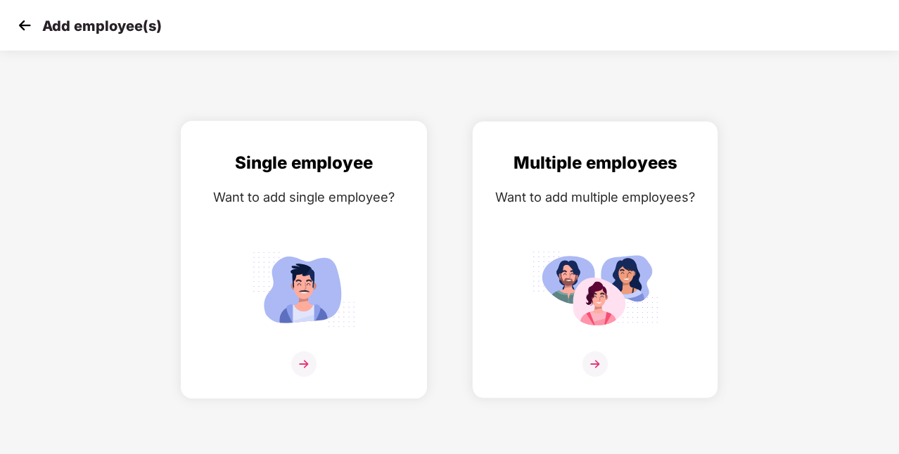
click at [306, 364] on img at bounding box center [303, 364] width 25 height 25
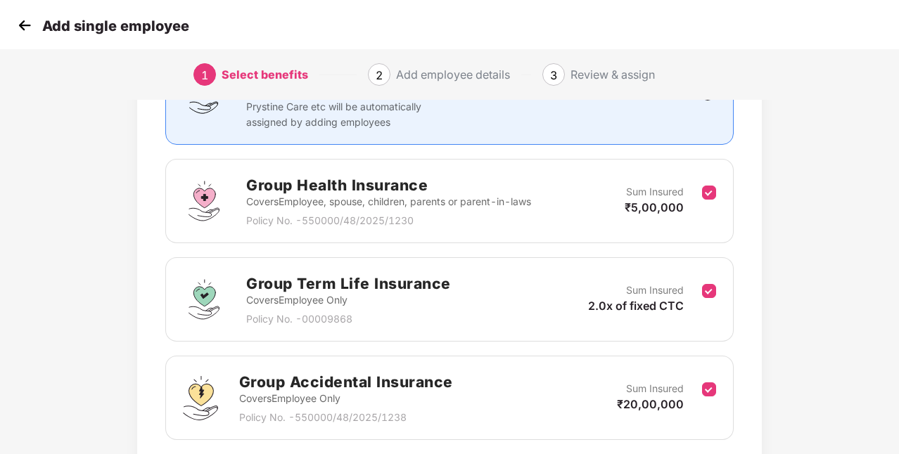
scroll to position [260, 0]
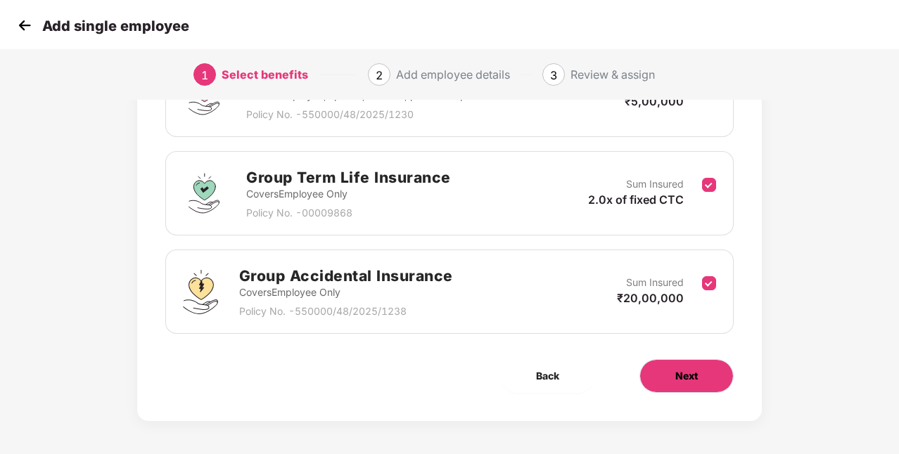
click at [692, 368] on span "Next" at bounding box center [686, 375] width 23 height 15
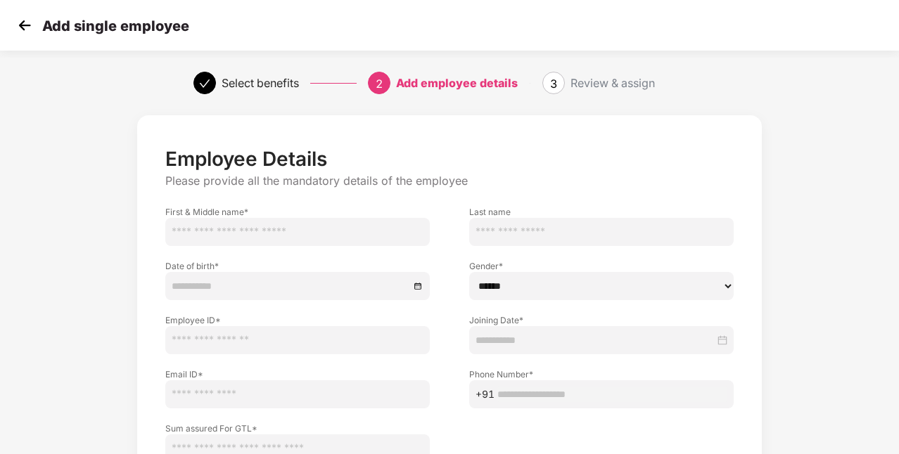
click at [24, 23] on img at bounding box center [24, 25] width 21 height 21
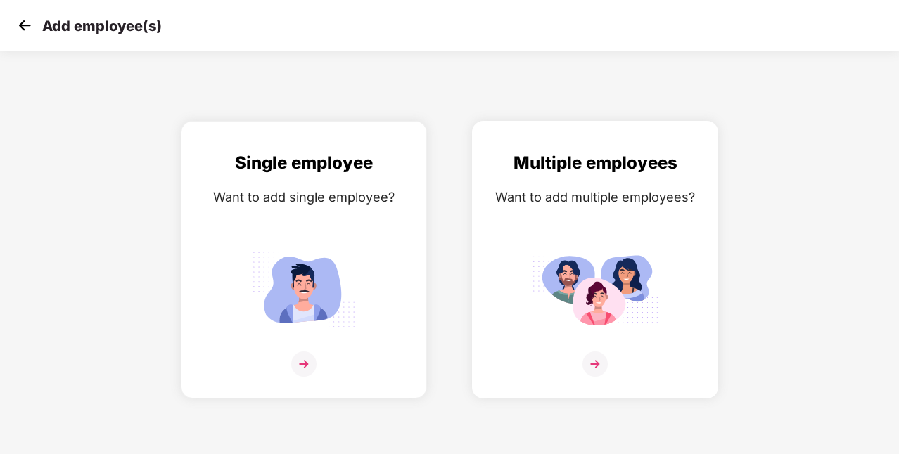
click at [570, 193] on div "Want to add multiple employees?" at bounding box center [595, 197] width 217 height 20
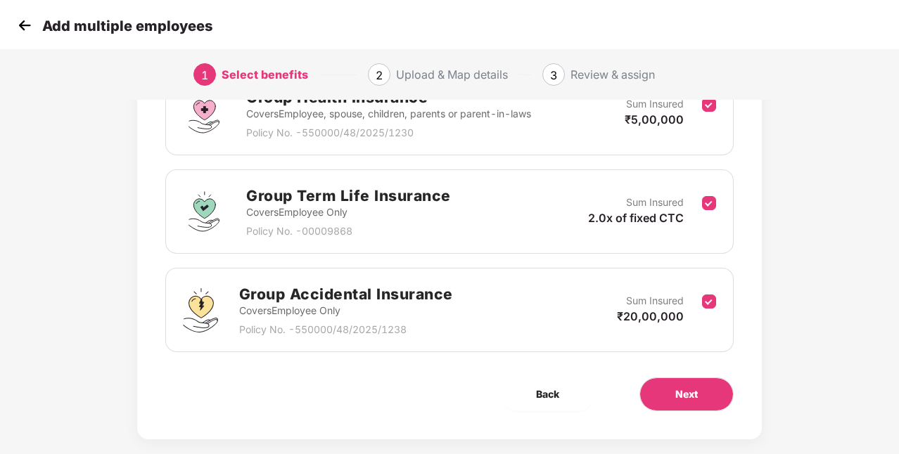
scroll to position [260, 0]
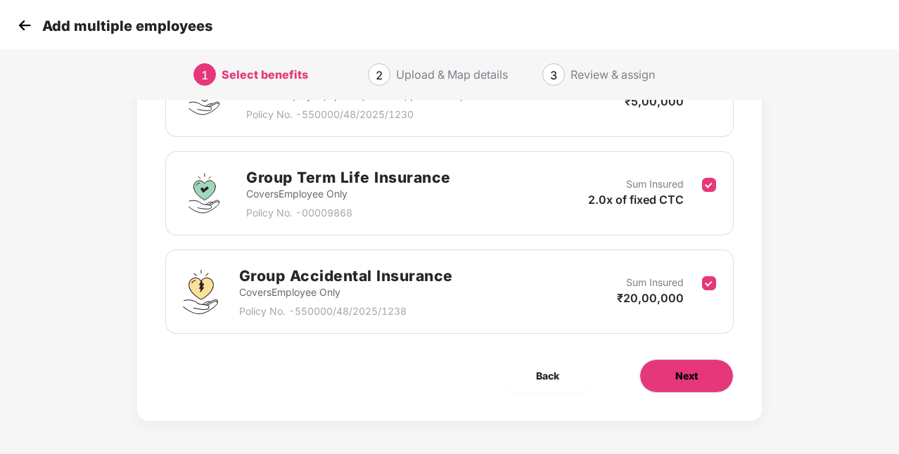
click at [700, 373] on button "Next" at bounding box center [686, 376] width 94 height 34
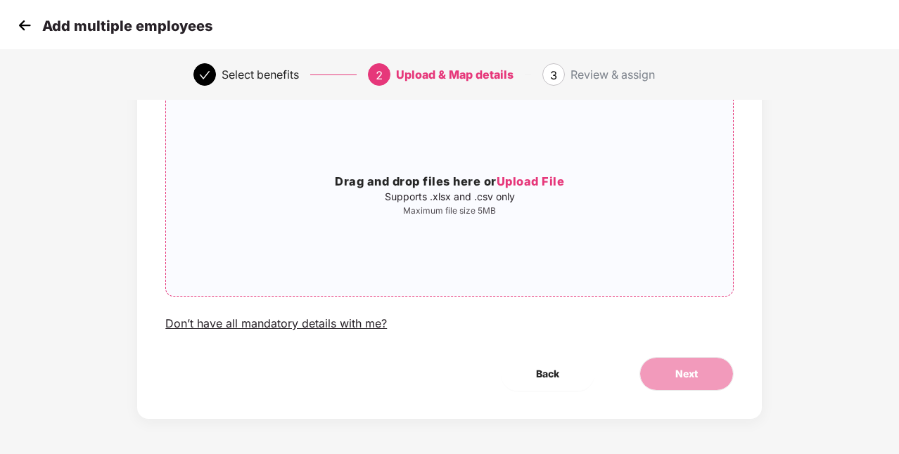
scroll to position [0, 0]
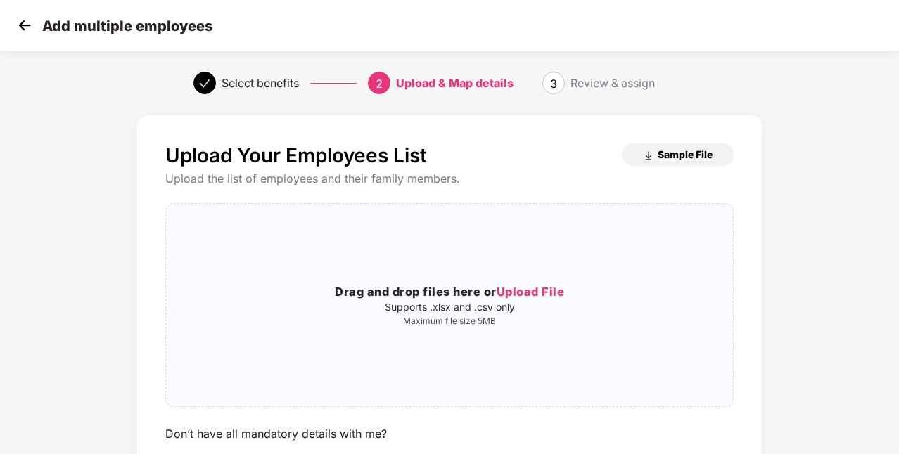
click at [678, 155] on span "Sample File" at bounding box center [685, 154] width 55 height 13
